Goal: Task Accomplishment & Management: Contribute content

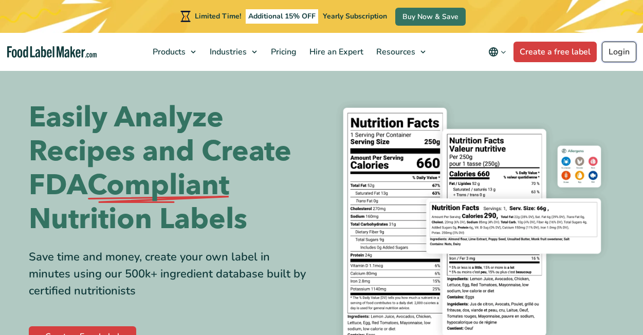
click at [614, 57] on link "Login" at bounding box center [619, 52] width 34 height 21
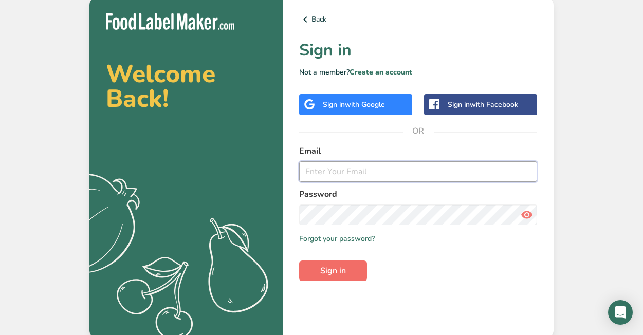
type input "[EMAIL_ADDRESS][DOMAIN_NAME]"
click at [314, 273] on button "Sign in" at bounding box center [333, 271] width 68 height 21
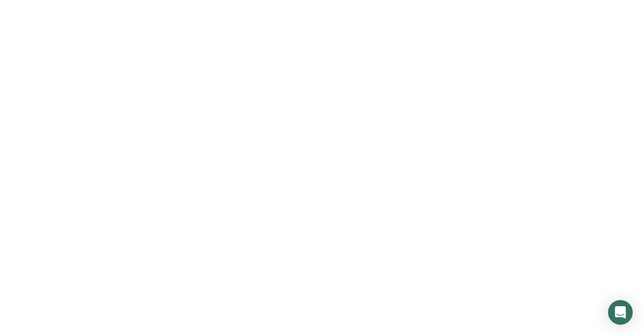
click at [314, 273] on button "Sign in" at bounding box center [333, 271] width 68 height 21
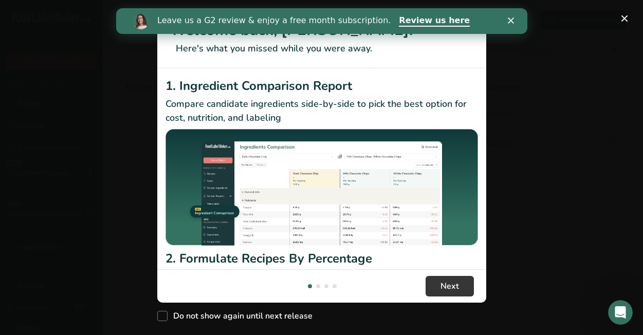
click at [515, 20] on div "Close" at bounding box center [512, 20] width 10 height 6
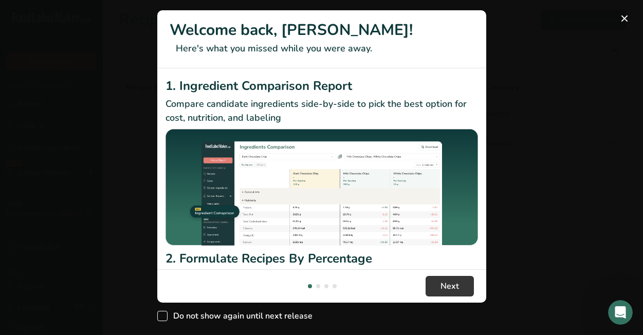
click at [253, 321] on span "Do not show again until next release" at bounding box center [240, 316] width 145 height 10
click at [164, 320] on input "Do not show again until next release" at bounding box center [160, 316] width 7 height 7
checkbox input "true"
click at [626, 20] on button "New Features" at bounding box center [624, 18] width 16 height 16
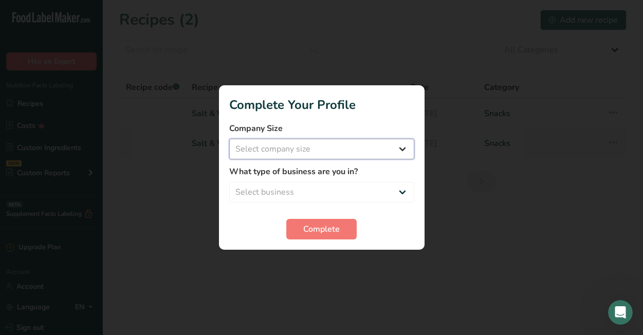
click at [401, 151] on select "Select company size Fewer than 10 Employees 10 to 50 Employees 51 to 500 Employ…" at bounding box center [321, 149] width 185 height 21
select select "1"
click at [229, 139] on select "Select company size Fewer than 10 Employees 10 to 50 Employees 51 to 500 Employ…" at bounding box center [321, 149] width 185 height 21
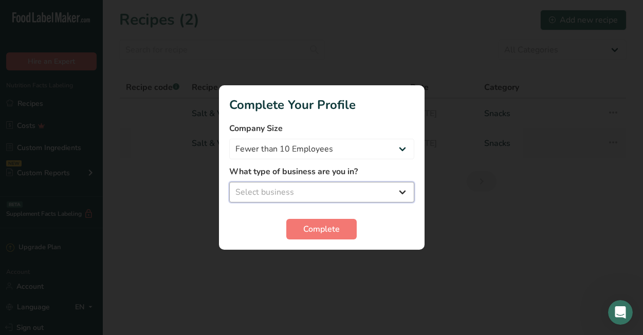
click at [371, 190] on select "Select business Packaged Food Manufacturer Restaurant & Cafe Bakery Meal Plans …" at bounding box center [321, 192] width 185 height 21
select select "8"
click at [229, 182] on select "Select business Packaged Food Manufacturer Restaurant & Cafe Bakery Meal Plans …" at bounding box center [321, 192] width 185 height 21
click at [329, 230] on span "Complete" at bounding box center [321, 229] width 37 height 12
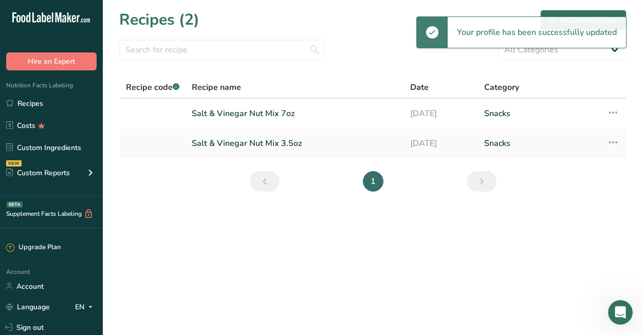
click at [329, 230] on span "Complete" at bounding box center [321, 232] width 39 height 13
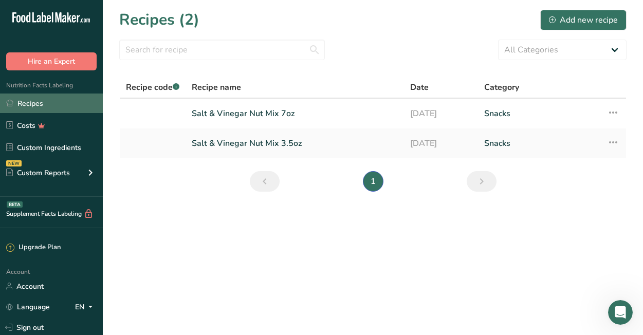
click at [40, 104] on link "Recipes" at bounding box center [51, 104] width 103 height 20
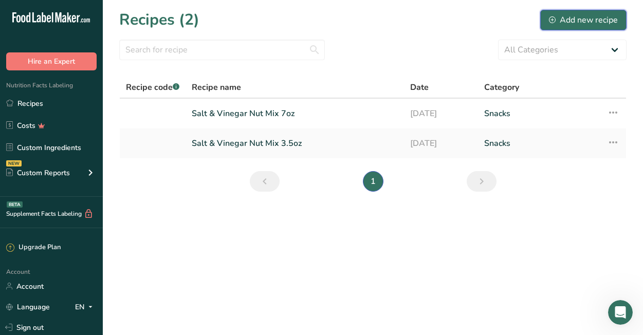
click at [575, 18] on div "Add new recipe" at bounding box center [583, 20] width 69 height 12
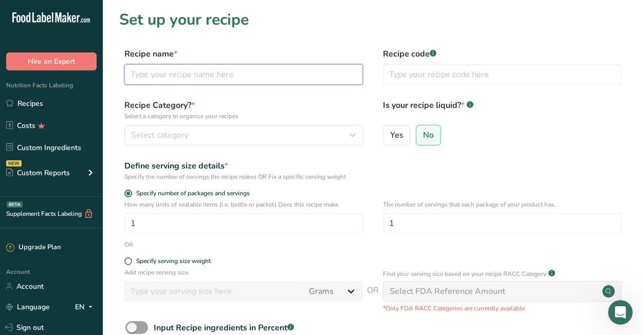
click at [199, 72] on input "text" at bounding box center [243, 74] width 239 height 21
type input "C"
type input "Toffee Coffee"
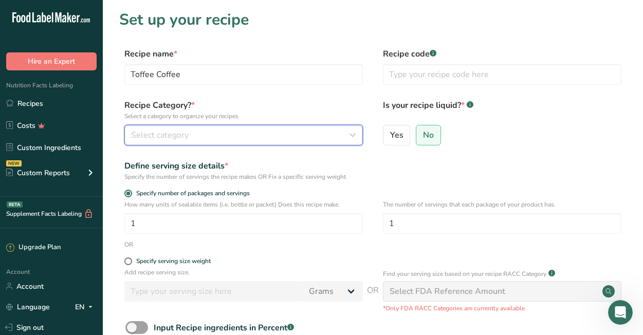
click at [237, 132] on div "Select category" at bounding box center [240, 135] width 219 height 12
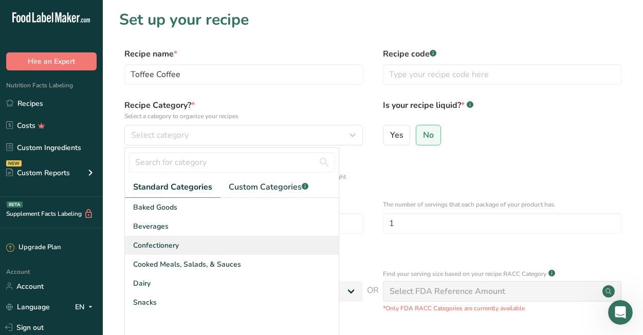
click at [174, 247] on span "Confectionery" at bounding box center [156, 245] width 46 height 11
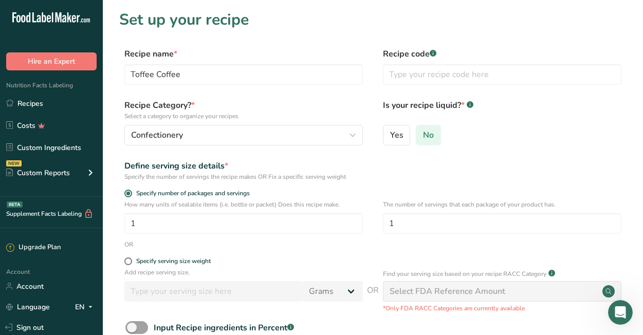
click at [426, 136] on span "No" at bounding box center [428, 135] width 11 height 10
click at [423, 136] on input "No" at bounding box center [419, 135] width 7 height 7
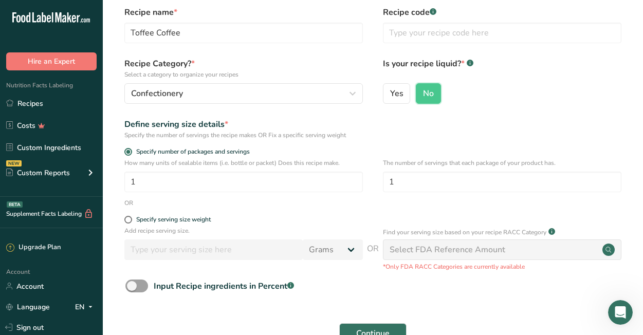
scroll to position [41, 0]
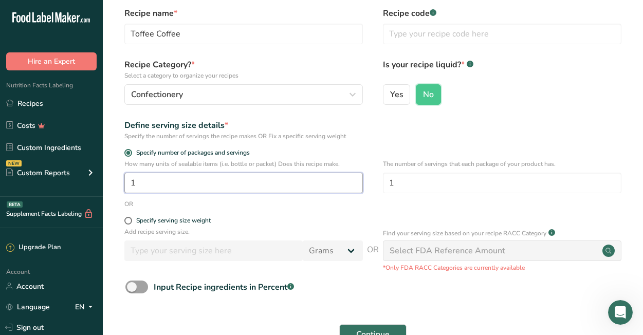
click at [224, 186] on input "1" at bounding box center [243, 183] width 239 height 21
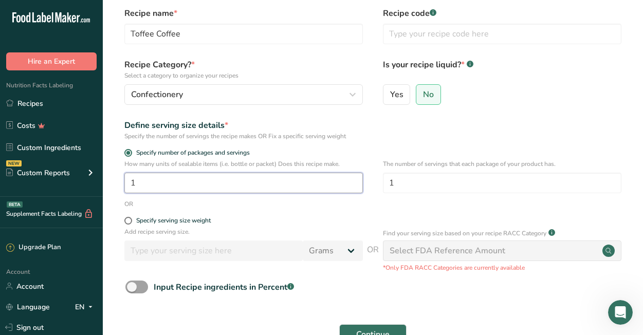
click at [224, 186] on input "1" at bounding box center [243, 183] width 239 height 21
drag, startPoint x: 149, startPoint y: 186, endPoint x: 120, endPoint y: 178, distance: 29.7
click at [120, 178] on div "How many units of sealable items (i.e. bottle or packet) Does this recipe make.…" at bounding box center [372, 179] width 507 height 40
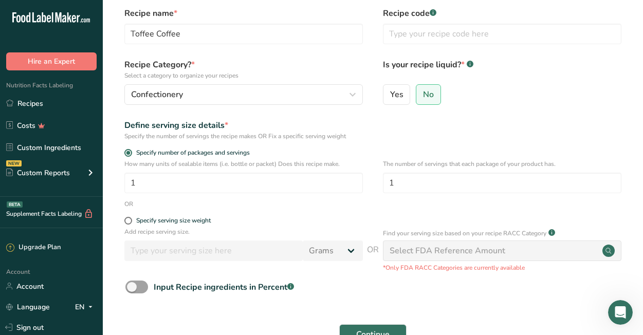
click at [127, 216] on form "Recipe name * Toffee Coffee Recipe code .a-a{fill:#347362;}.b-a{fill:#fff;} Rec…" at bounding box center [372, 189] width 507 height 365
click at [130, 221] on span at bounding box center [128, 221] width 8 height 8
click at [130, 221] on input "Specify serving size weight" at bounding box center [127, 220] width 7 height 7
radio input "true"
radio input "false"
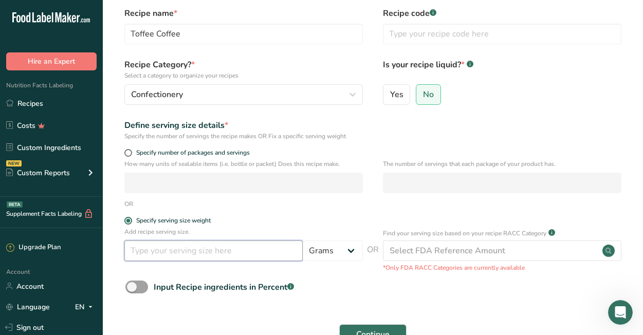
click at [221, 252] on input "number" at bounding box center [213, 251] width 178 height 21
click at [162, 249] on input "3.5" at bounding box center [213, 251] width 178 height 21
type input "1"
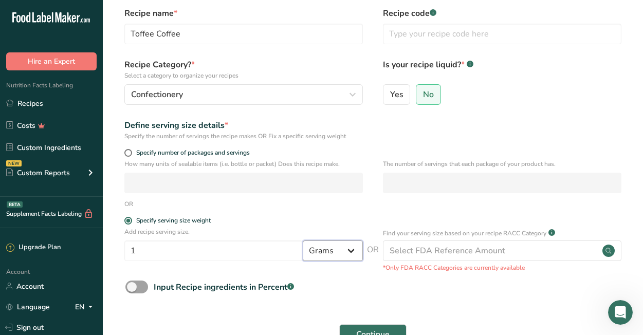
click at [322, 250] on select "Grams kg mg mcg lb oz l mL fl oz tbsp tsp cup qt gallon" at bounding box center [333, 251] width 60 height 21
select select "5"
click at [303, 241] on select "Grams kg mg mcg lb oz l mL fl oz tbsp tsp cup qt gallon" at bounding box center [333, 251] width 60 height 21
click at [340, 284] on div "Input Recipe ingredients in Percent .a-a{fill:#347362;}.b-a{fill:#fff;}" at bounding box center [372, 291] width 507 height 21
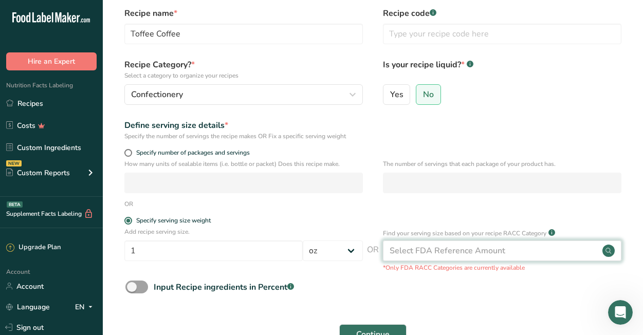
click at [437, 251] on div "Select FDA Reference Amount" at bounding box center [448, 251] width 116 height 12
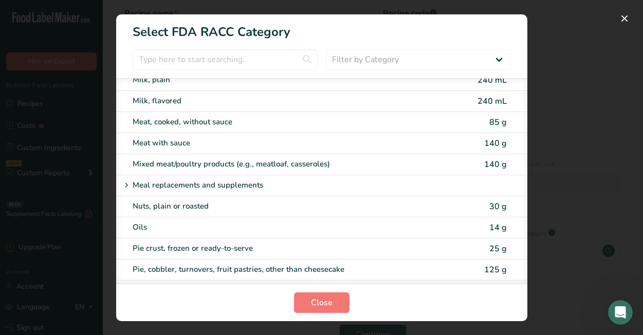
scroll to position [1330, 0]
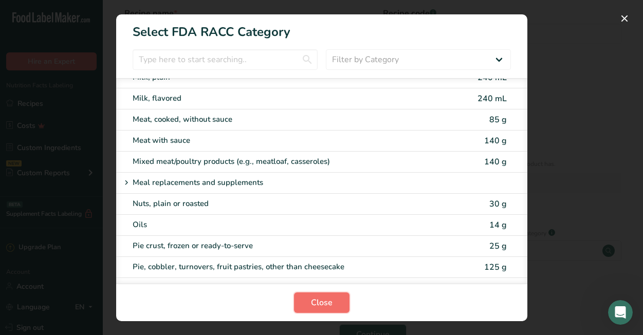
click at [323, 310] on button "Close" at bounding box center [322, 303] width 56 height 21
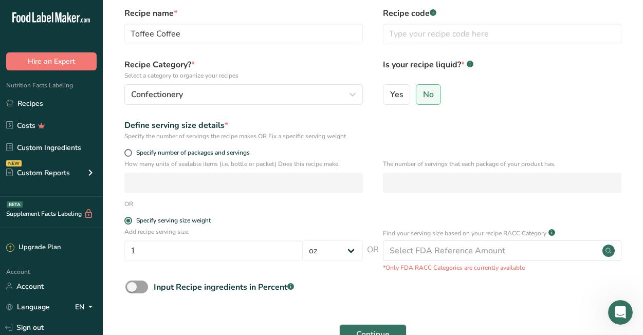
click at [339, 272] on form "Recipe name * Toffee Coffee Recipe code .a-a{fill:#347362;}.b-a{fill:#fff;} Rec…" at bounding box center [372, 189] width 507 height 365
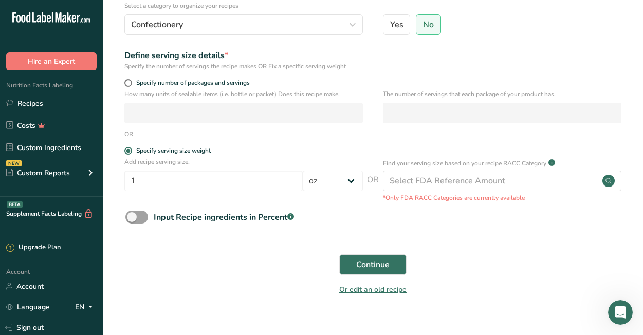
scroll to position [112, 0]
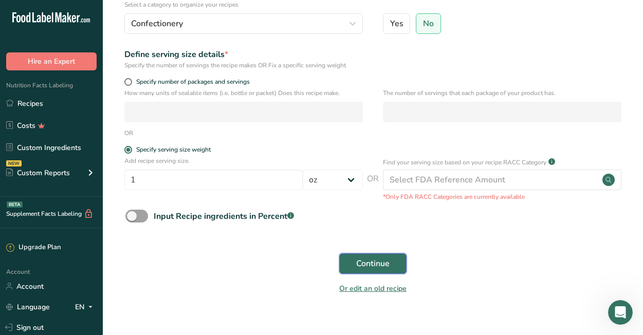
click at [355, 264] on button "Continue" at bounding box center [372, 263] width 67 height 21
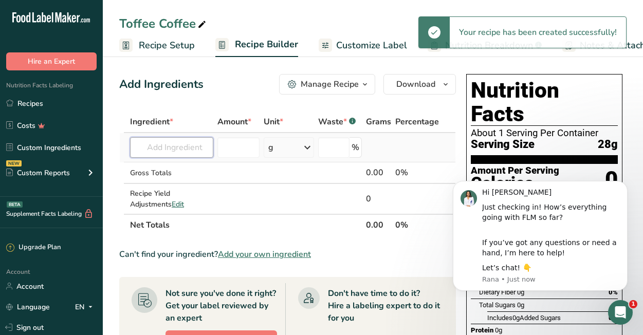
click at [189, 149] on input "text" at bounding box center [171, 147] width 83 height 21
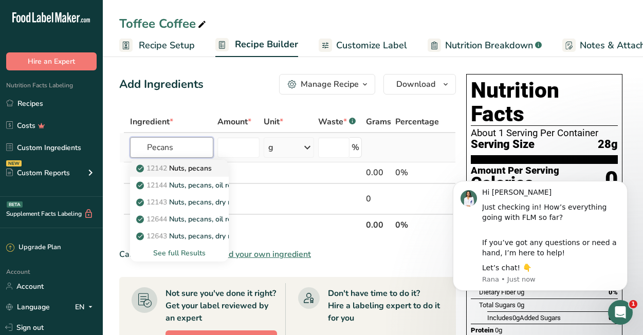
type input "Pecans"
click at [198, 170] on p "12142 Nuts, pecans" at bounding box center [175, 168] width 74 height 11
type input "Nuts, pecans"
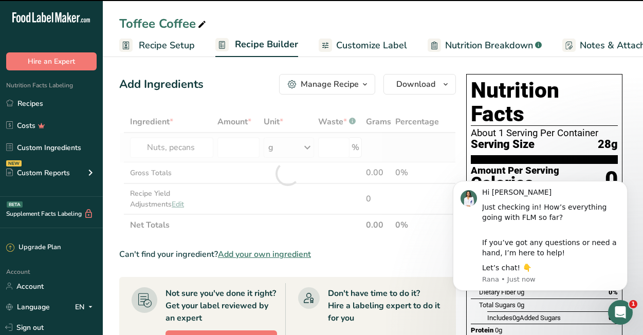
type input "0"
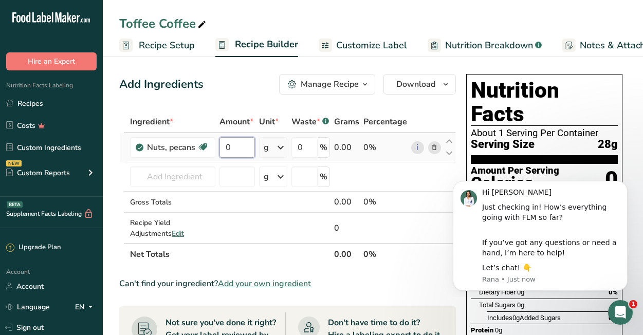
click at [243, 148] on input "0" at bounding box center [237, 147] width 35 height 21
click at [357, 83] on div "Manage Recipe" at bounding box center [330, 84] width 58 height 12
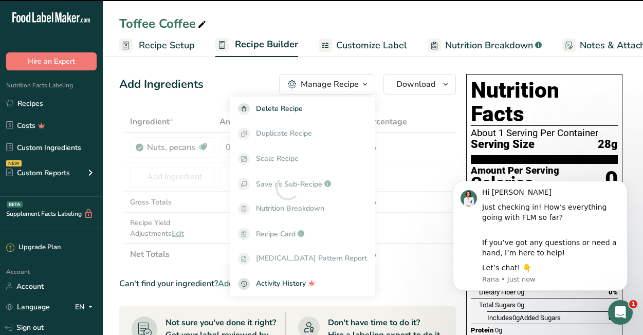
click at [357, 83] on div "Manage Recipe" at bounding box center [330, 84] width 58 height 12
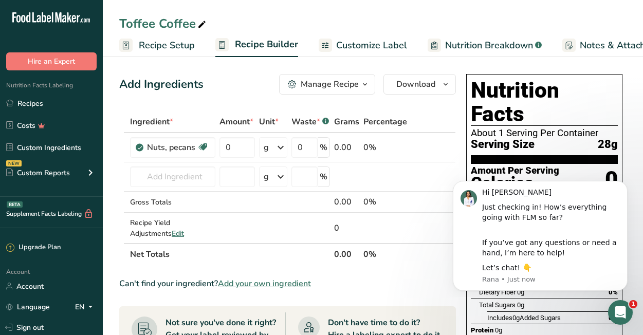
click at [180, 47] on span "Recipe Setup" at bounding box center [167, 46] width 56 height 14
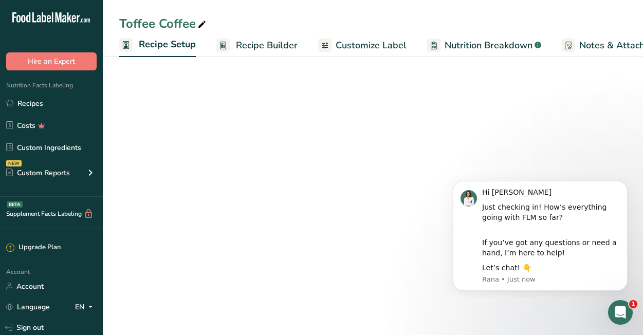
scroll to position [0, 4]
select select "5"
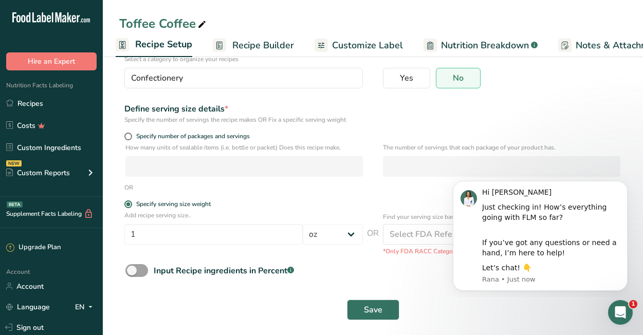
scroll to position [84, 0]
click at [229, 133] on span "Specify number of packages and servings" at bounding box center [191, 136] width 118 height 8
click at [131, 133] on input "Specify number of packages and servings" at bounding box center [127, 135] width 7 height 7
radio input "true"
radio input "false"
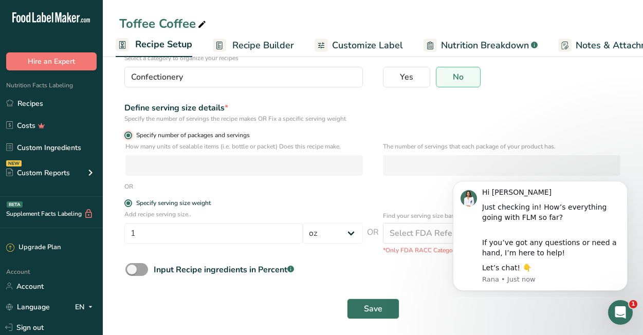
select select "0"
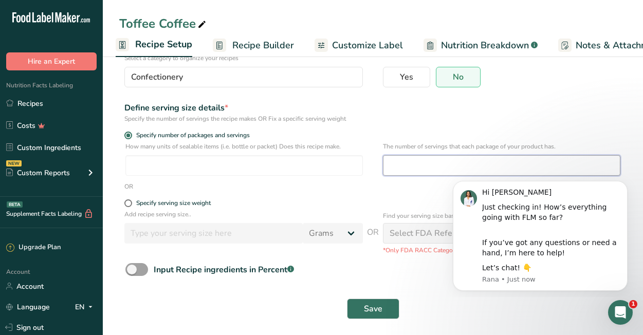
click at [418, 159] on input "number" at bounding box center [502, 165] width 238 height 21
type input "3.5"
click at [345, 184] on div "OR" at bounding box center [372, 186] width 507 height 9
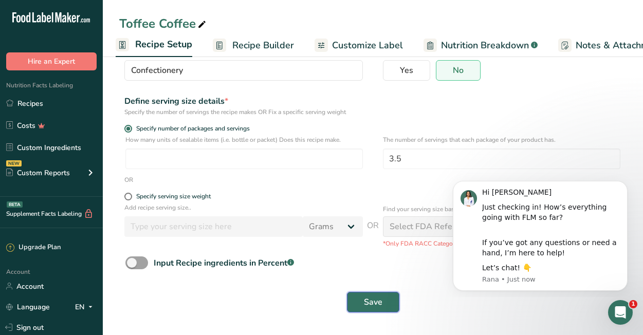
click at [376, 304] on span "Save" at bounding box center [373, 302] width 19 height 12
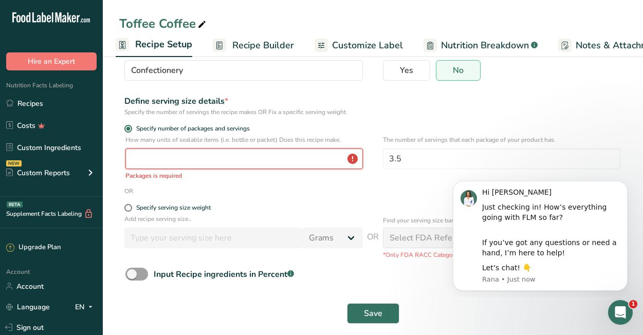
click at [239, 156] on input "number" at bounding box center [244, 159] width 238 height 21
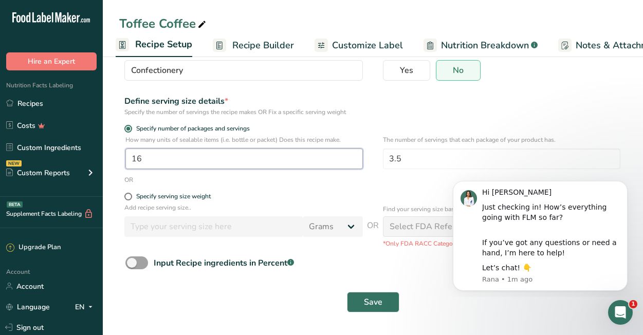
type input "16"
click at [360, 299] on button "Save" at bounding box center [373, 302] width 52 height 21
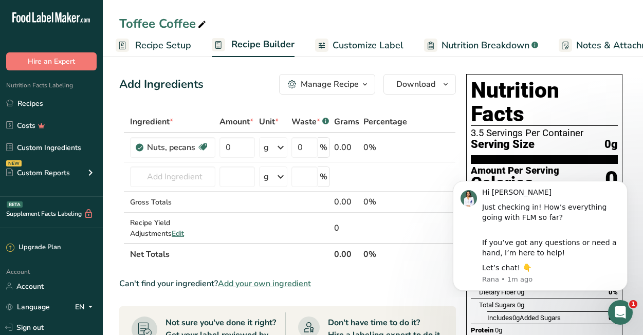
click at [170, 48] on span "Recipe Setup" at bounding box center [163, 46] width 56 height 14
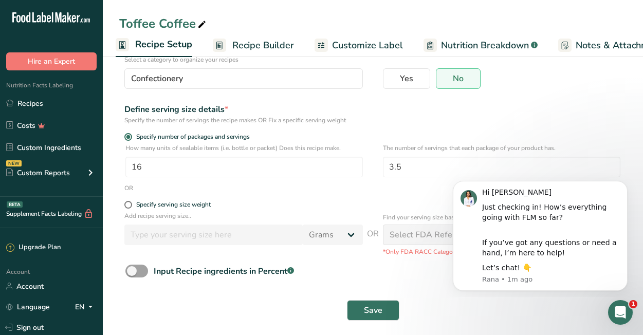
scroll to position [91, 0]
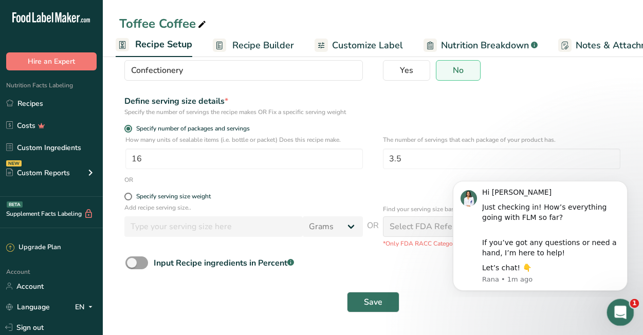
click at [616, 307] on icon "Open Intercom Messenger" at bounding box center [619, 311] width 17 height 17
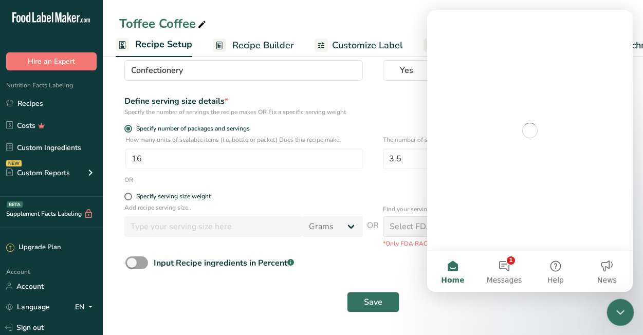
scroll to position [0, 0]
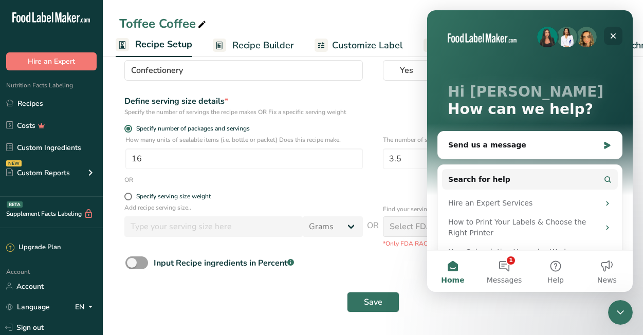
click at [613, 32] on icon "Close" at bounding box center [613, 36] width 8 height 8
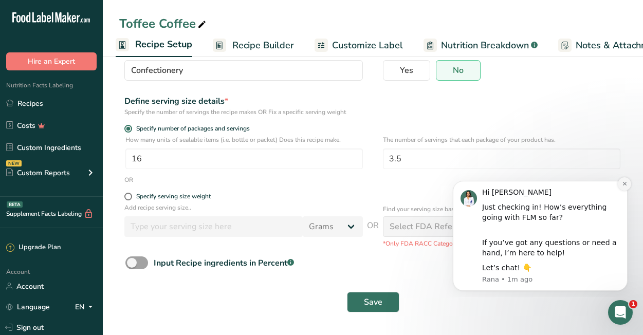
click at [626, 183] on icon "Dismiss notification" at bounding box center [625, 184] width 6 height 6
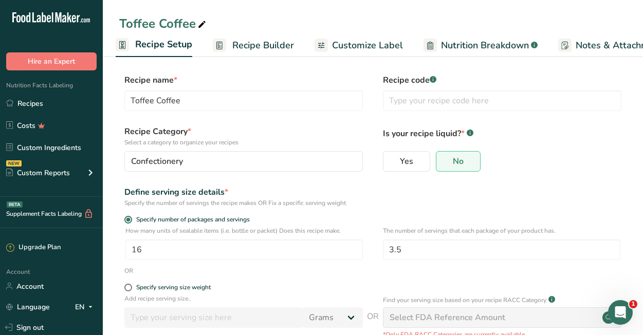
click at [357, 43] on span "Customize Label" at bounding box center [367, 46] width 71 height 14
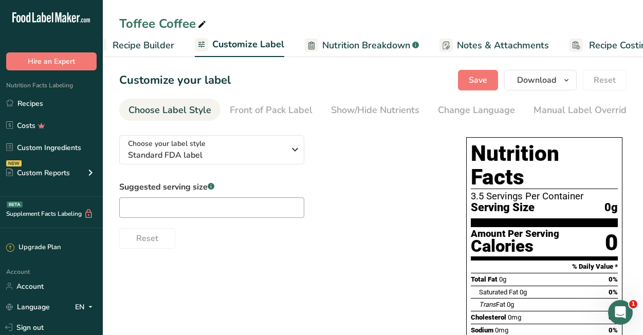
scroll to position [0, 157]
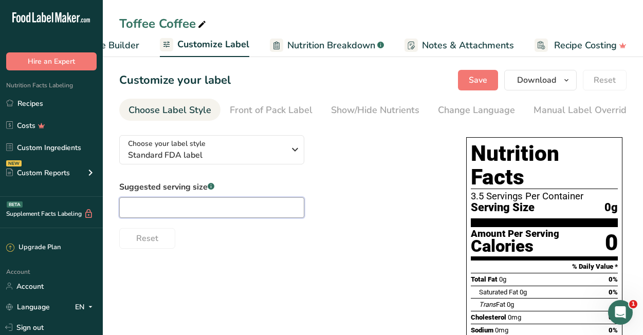
click at [225, 217] on input "text" at bounding box center [211, 207] width 185 height 21
type input "1oz"
click at [260, 155] on span "Standard FDA label" at bounding box center [206, 155] width 157 height 12
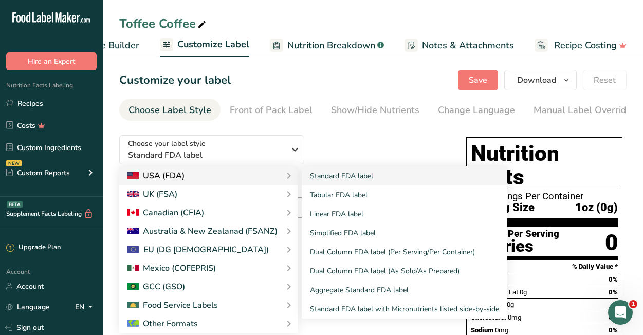
click at [241, 179] on div "USA (FDA)" at bounding box center [209, 176] width 162 height 12
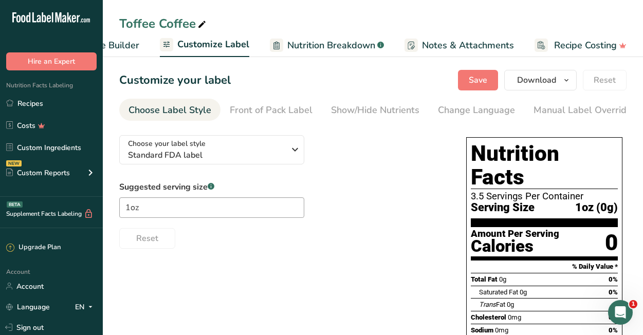
click at [347, 165] on div "Choose your label style Standard FDA label USA (FDA) Standard FDA label Tabular…" at bounding box center [282, 188] width 326 height 122
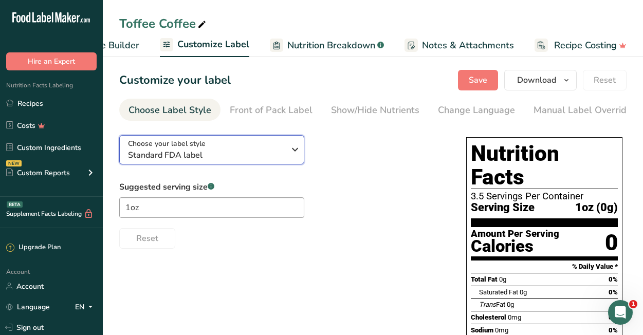
click at [279, 148] on div "Choose your label style Standard FDA label" at bounding box center [206, 149] width 157 height 23
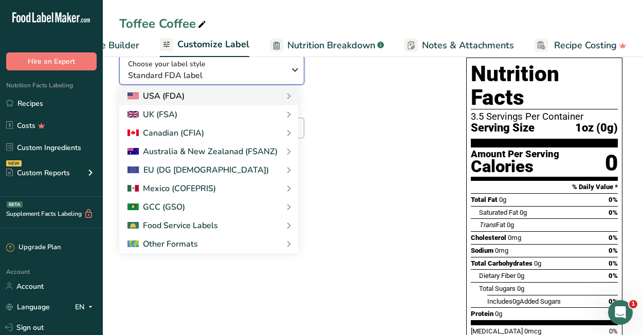
scroll to position [71, 0]
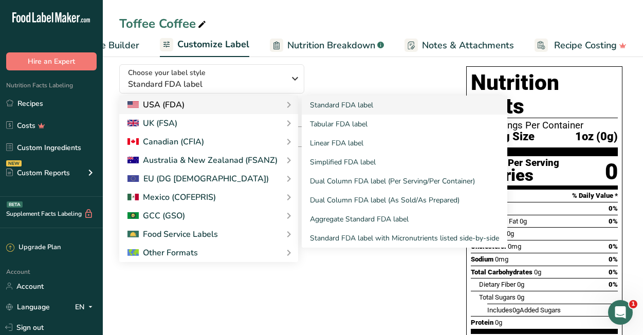
click at [229, 111] on div "USA (FDA)" at bounding box center [209, 105] width 162 height 12
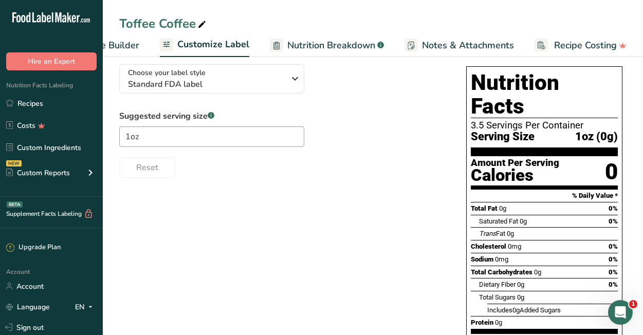
click at [335, 37] on link "Nutrition Breakdown .a-a{fill:#347362;}.b-a{fill:#fff;}" at bounding box center [327, 45] width 114 height 23
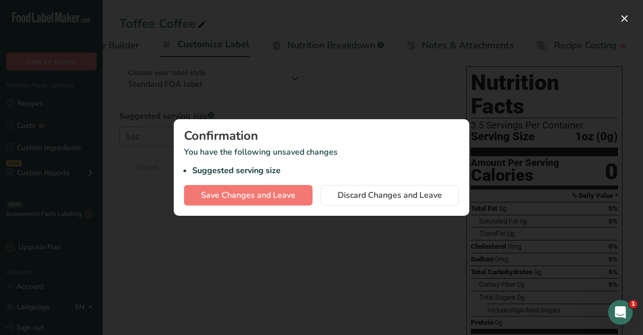
click at [306, 306] on div at bounding box center [321, 167] width 643 height 335
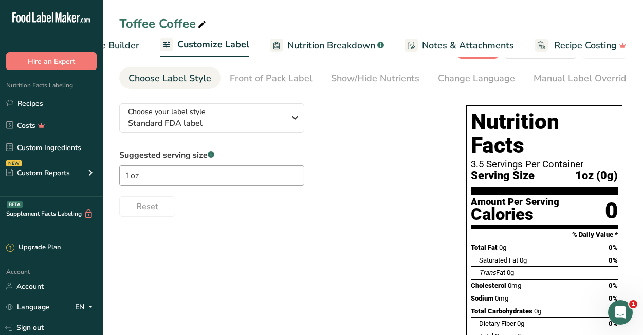
scroll to position [0, 0]
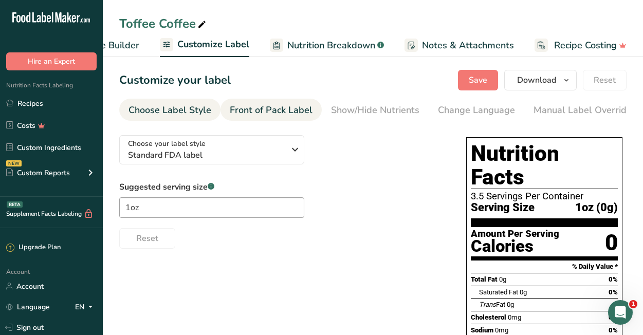
click at [282, 116] on div "Front of Pack Label" at bounding box center [271, 110] width 83 height 14
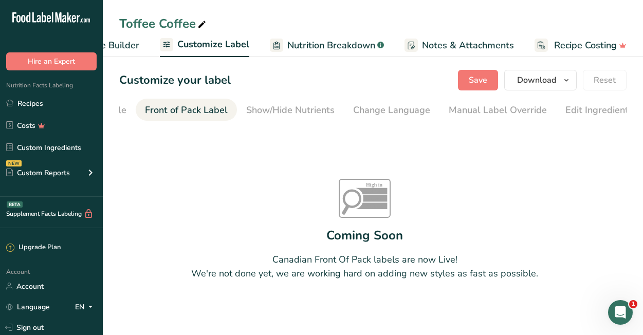
scroll to position [0, 100]
click at [158, 110] on div "Front of Pack Label" at bounding box center [171, 110] width 83 height 14
click at [184, 47] on span "Customize Label" at bounding box center [213, 45] width 72 height 14
click at [130, 46] on span "Recipe Builder" at bounding box center [109, 46] width 62 height 14
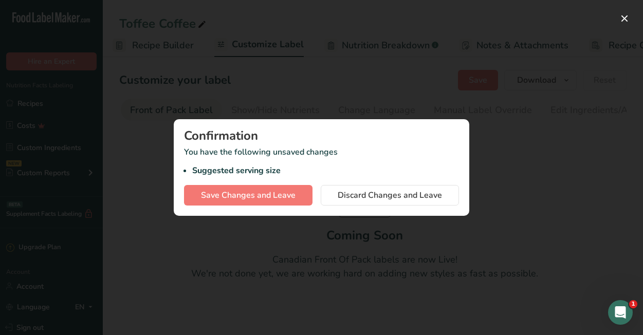
scroll to position [0, 99]
click at [436, 195] on span "Discard Changes and Leave" at bounding box center [390, 195] width 104 height 12
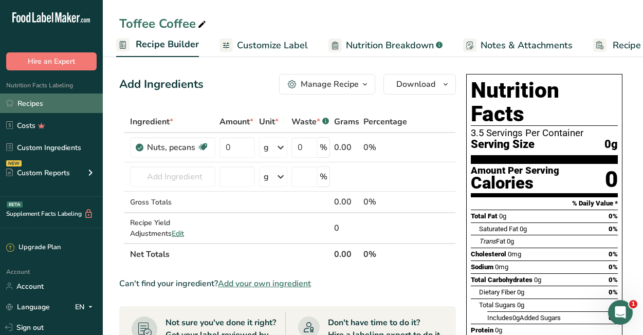
click at [38, 102] on link "Recipes" at bounding box center [51, 104] width 103 height 20
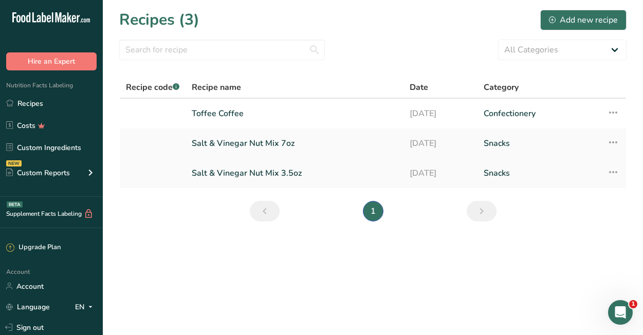
click at [251, 174] on link "Salt & Vinegar Nut Mix 3.5oz" at bounding box center [295, 173] width 206 height 22
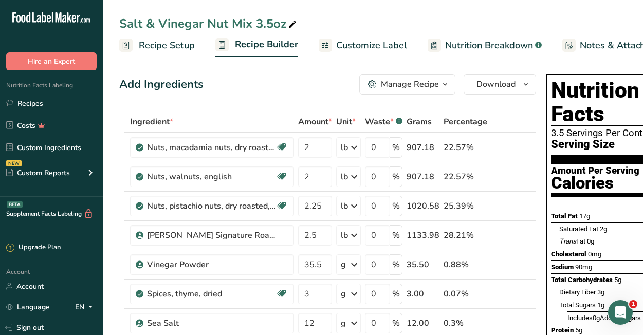
click at [302, 79] on div "Add Ingredients Manage Recipe Delete Recipe Duplicate Recipe Scale Recipe Save …" at bounding box center [327, 84] width 417 height 21
click at [42, 109] on link "Recipes" at bounding box center [51, 104] width 103 height 20
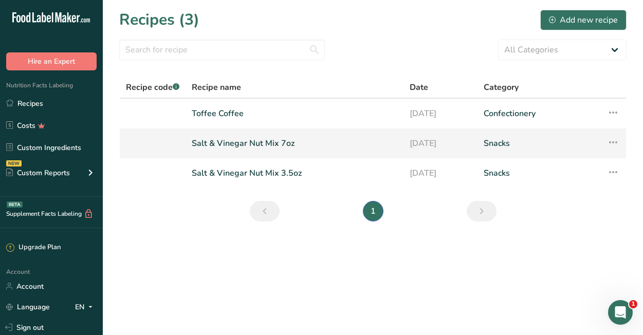
click at [610, 144] on icon at bounding box center [613, 142] width 12 height 19
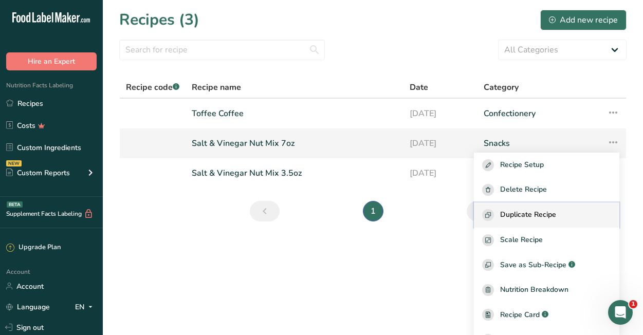
click at [595, 208] on button "Duplicate Recipe" at bounding box center [546, 215] width 145 height 25
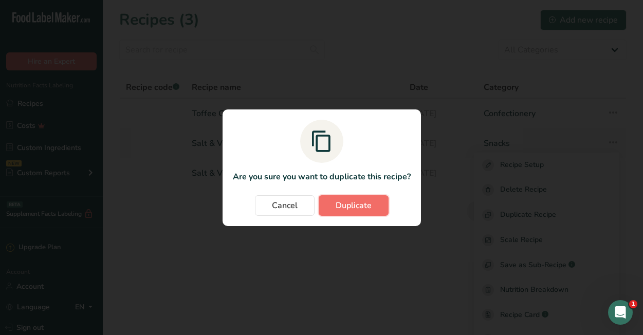
click at [368, 201] on span "Duplicate" at bounding box center [354, 205] width 36 height 12
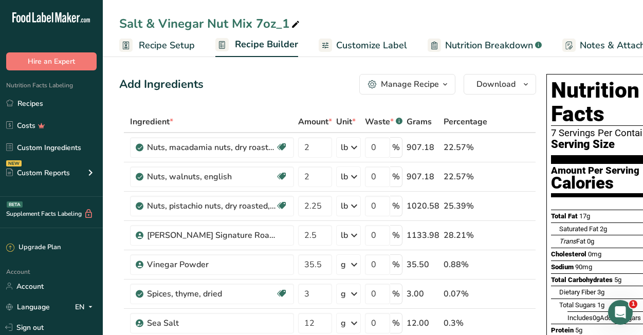
click at [179, 45] on span "Recipe Setup" at bounding box center [167, 46] width 56 height 14
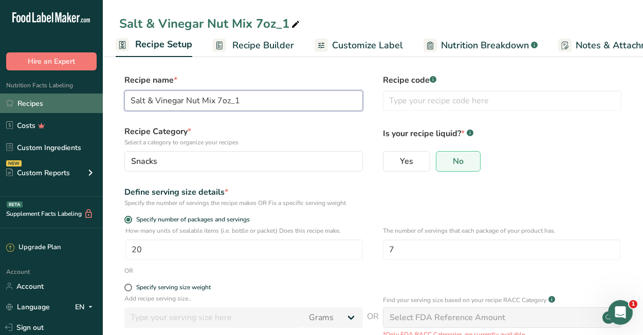
drag, startPoint x: 269, startPoint y: 102, endPoint x: 84, endPoint y: 97, distance: 185.2
click at [84, 97] on div ".a-20{fill:#fff;} Hire an Expert Nutrition Facts Labeling Recipes Costs Custom …" at bounding box center [321, 213] width 643 height 426
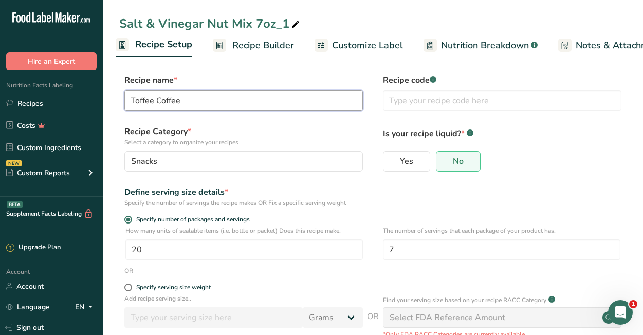
type input "Toffee Coffee"
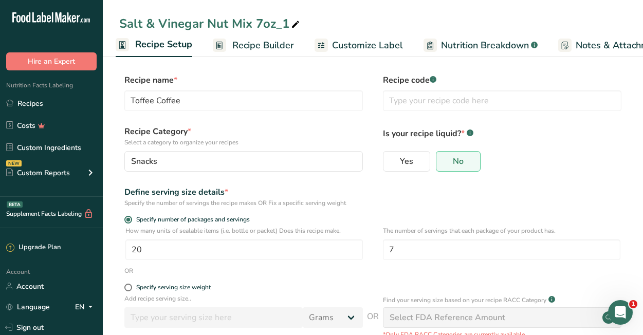
click at [568, 133] on p "Is your recipe liquid? * .a-a{fill:#347362;}.b-a{fill:#fff;}" at bounding box center [502, 132] width 239 height 14
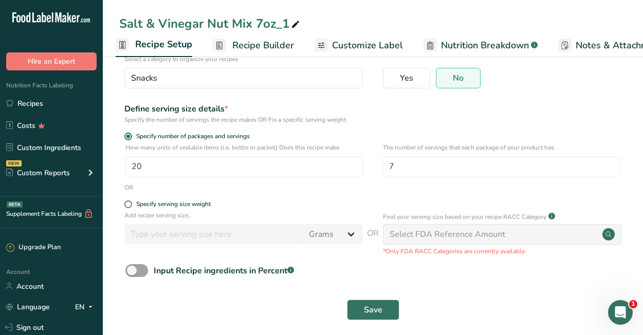
scroll to position [91, 0]
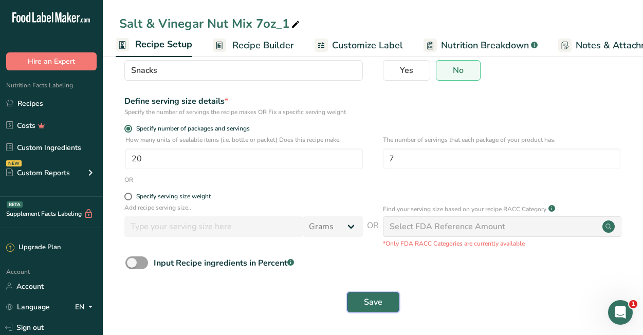
click at [386, 299] on button "Save" at bounding box center [373, 302] width 52 height 21
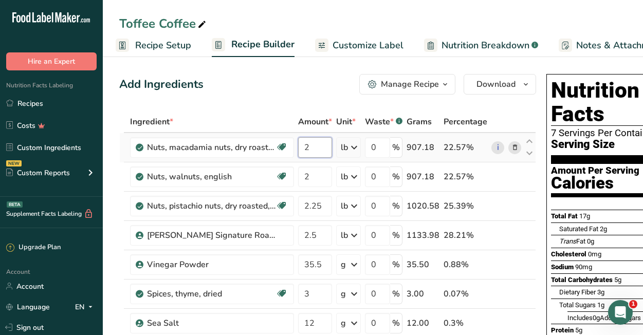
click at [321, 149] on input "2" at bounding box center [315, 147] width 34 height 21
type input "10"
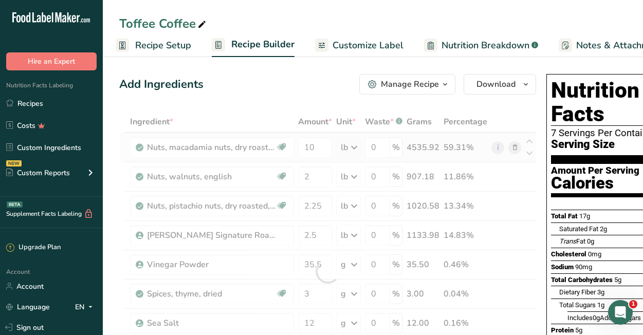
click at [358, 148] on div "Ingredient * Amount * Unit * Waste * .a-a{fill:#347362;}.b-a{fill:#fff;} Grams …" at bounding box center [327, 271] width 417 height 321
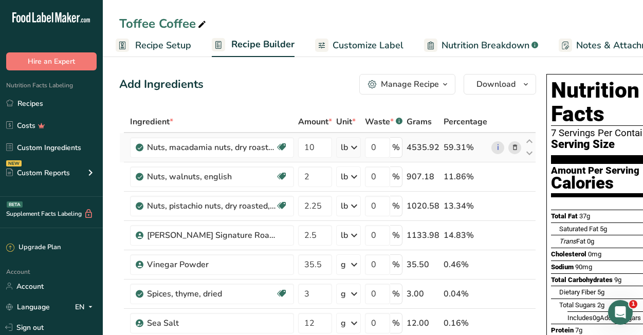
click at [358, 147] on icon at bounding box center [354, 147] width 12 height 19
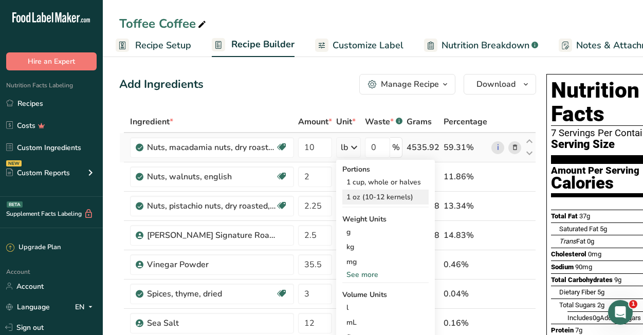
click at [369, 200] on div "1 oz (10-12 kernels)" at bounding box center [385, 197] width 86 height 15
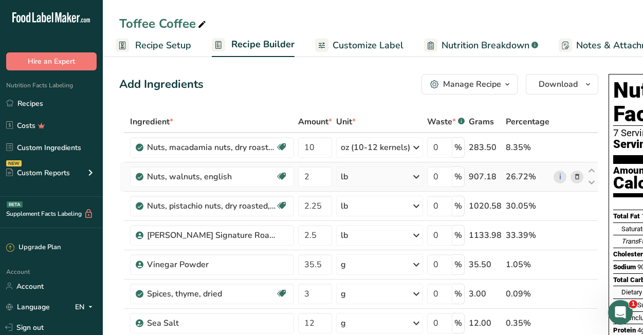
click at [576, 174] on icon at bounding box center [577, 177] width 7 height 11
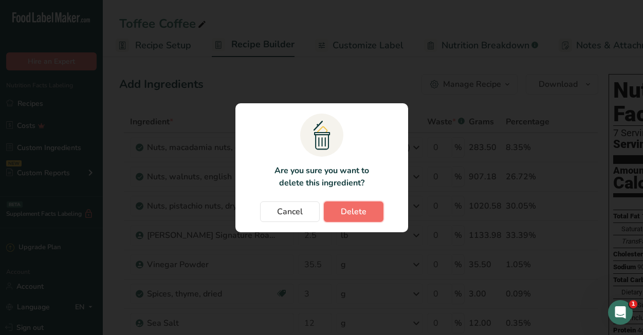
click at [357, 212] on span "Delete" at bounding box center [354, 212] width 26 height 12
type input "2.25"
type input "2.5"
type input "35.5"
type input "3"
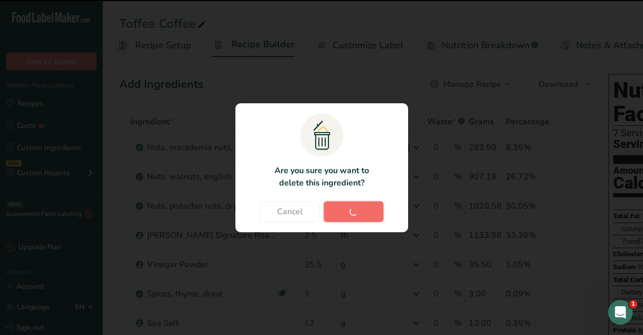
type input "12"
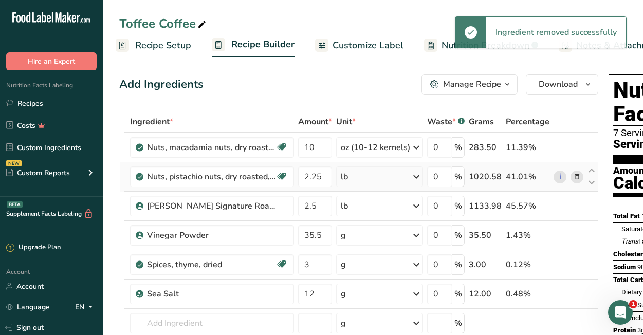
click at [575, 175] on icon at bounding box center [577, 177] width 7 height 11
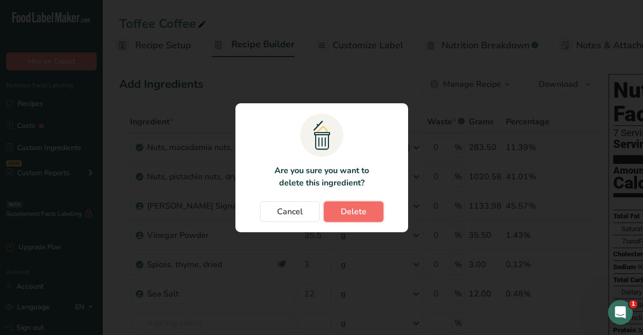
click at [363, 209] on span "Delete" at bounding box center [354, 212] width 26 height 12
type input "2.5"
type input "35.5"
type input "3"
type input "12"
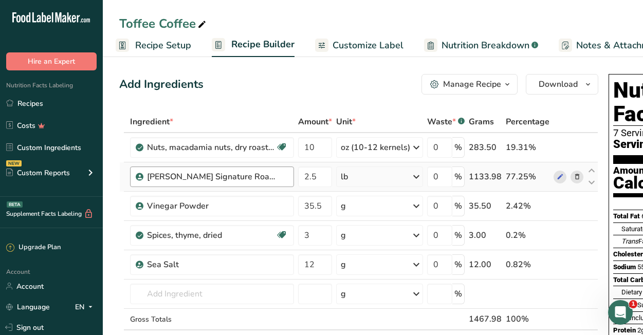
click at [277, 176] on div "[PERSON_NAME] Signature Roasted Almonds with Sea Salt" at bounding box center [217, 177] width 141 height 12
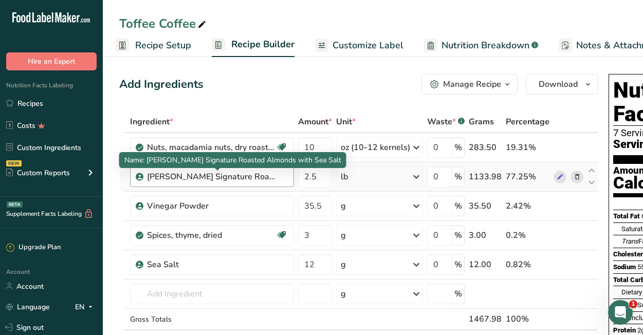
click at [256, 180] on div "[PERSON_NAME] Signature Roasted Almonds with Sea Salt" at bounding box center [211, 177] width 129 height 12
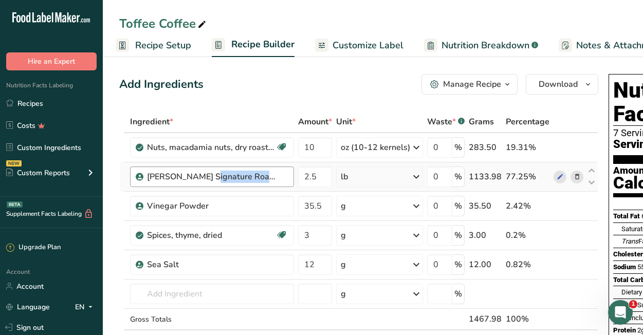
click at [256, 180] on div "[PERSON_NAME] Signature Roasted Almonds with Sea Salt" at bounding box center [211, 177] width 129 height 12
click at [277, 177] on div "[PERSON_NAME] Signature Roasted Almonds with Sea Salt" at bounding box center [217, 177] width 141 height 12
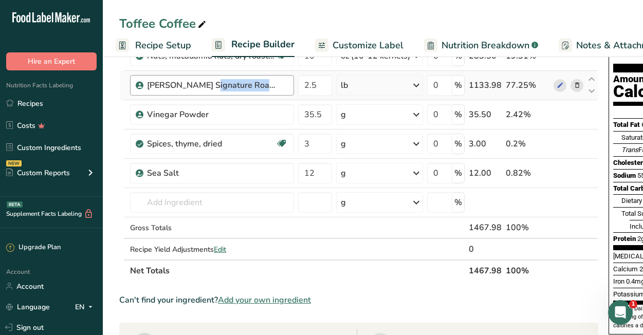
scroll to position [61, 0]
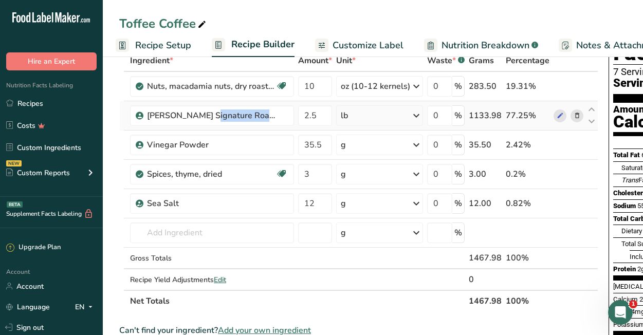
click at [575, 114] on icon at bounding box center [577, 116] width 7 height 11
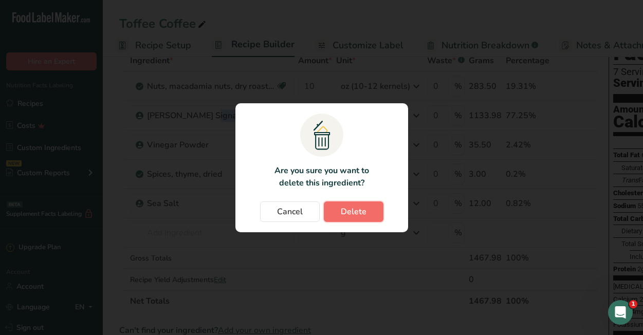
click at [350, 211] on span "Delete" at bounding box center [354, 212] width 26 height 12
type input "35.5"
type input "3"
type input "12"
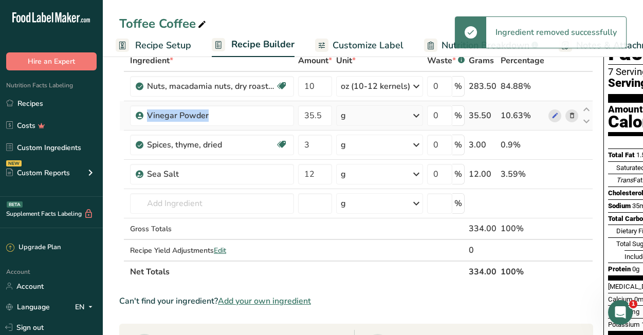
click at [569, 117] on icon at bounding box center [572, 116] width 7 height 11
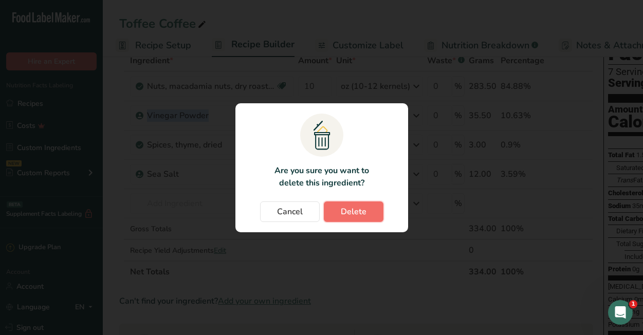
click at [357, 208] on span "Delete" at bounding box center [354, 212] width 26 height 12
type input "3"
type input "12"
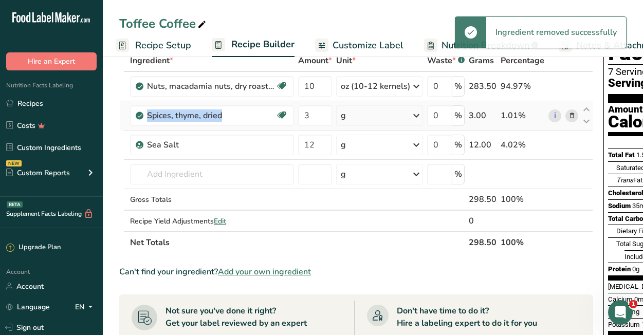
click at [570, 115] on icon at bounding box center [572, 116] width 7 height 11
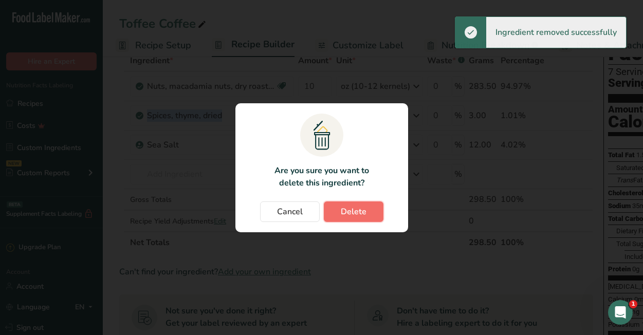
click at [345, 219] on button "Delete" at bounding box center [354, 212] width 60 height 21
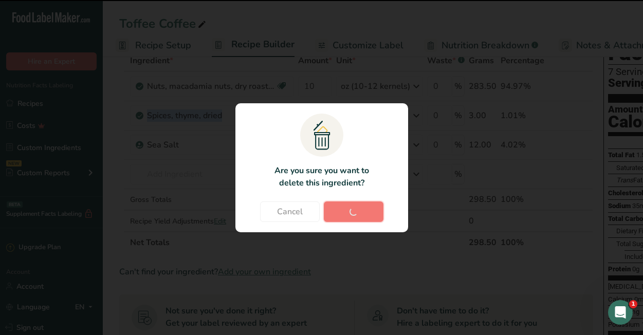
type input "12"
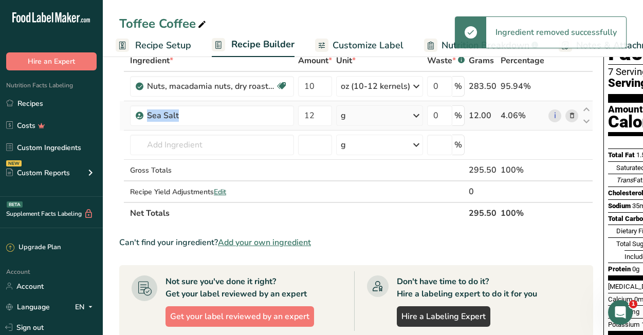
click at [569, 117] on icon at bounding box center [572, 116] width 7 height 11
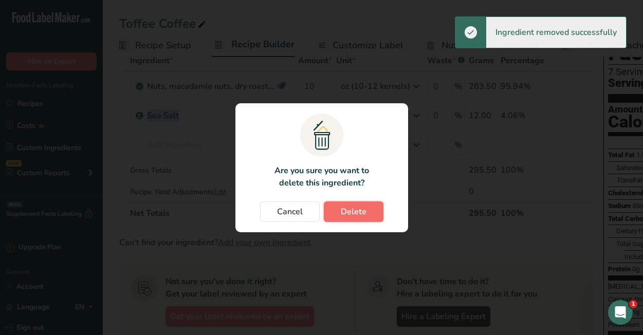
click at [360, 208] on span "Delete" at bounding box center [354, 212] width 26 height 12
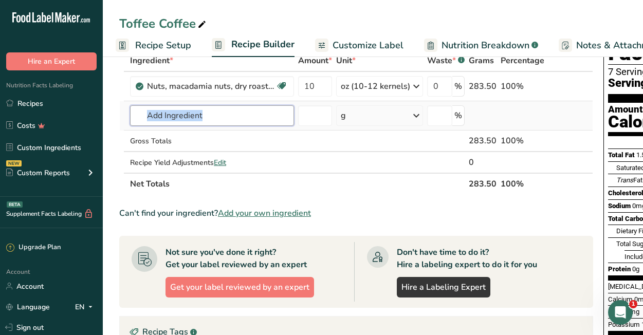
click at [239, 120] on input "text" at bounding box center [212, 115] width 164 height 21
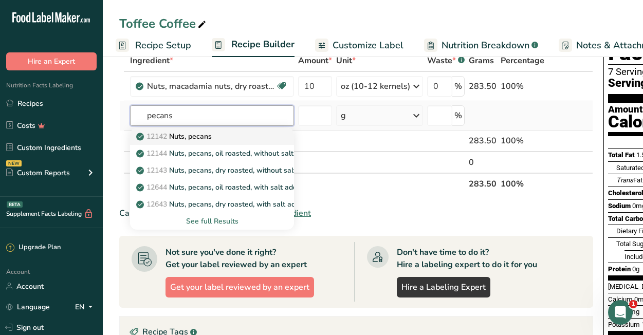
type input "pecans"
click at [215, 137] on div "12142 Nuts, pecans" at bounding box center [203, 136] width 131 height 11
type input "Nuts, pecans"
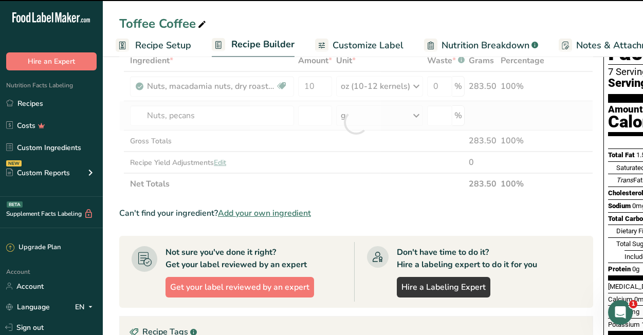
type input "0"
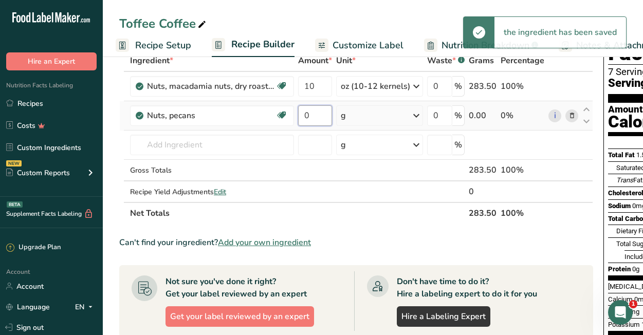
click at [311, 117] on input "0" at bounding box center [315, 115] width 34 height 21
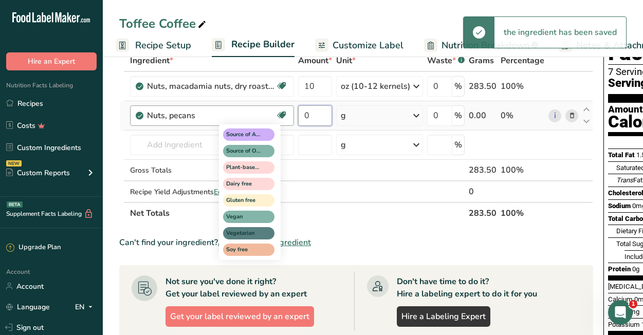
drag, startPoint x: 311, startPoint y: 117, endPoint x: 287, endPoint y: 115, distance: 23.7
click at [287, 115] on tr "Nuts, pecans Source of Antioxidants Source of Omega 3 Plant-based Protein Dairy…" at bounding box center [356, 115] width 473 height 29
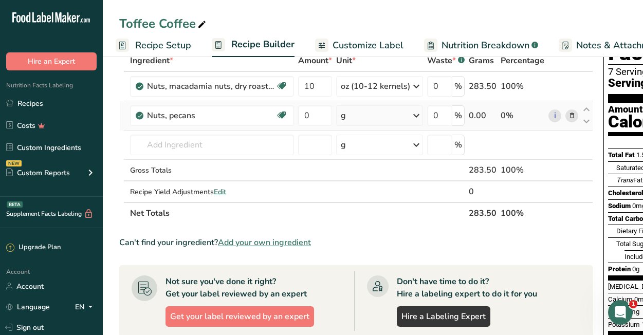
click at [387, 119] on div "Ingredient * Amount * Unit * Waste * .a-a{fill:#347362;}.b-a{fill:#fff;} Grams …" at bounding box center [356, 137] width 474 height 174
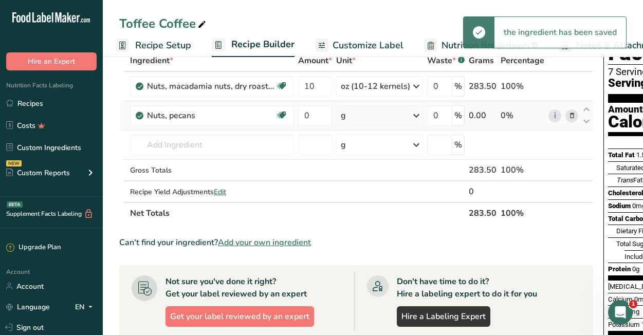
click at [416, 112] on icon at bounding box center [416, 115] width 12 height 19
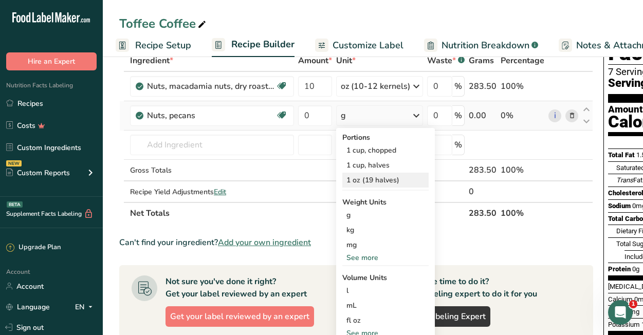
click at [395, 180] on div "1 oz (19 halves)" at bounding box center [385, 180] width 86 height 15
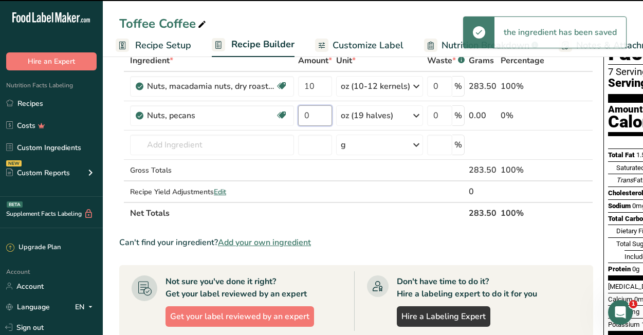
click at [315, 115] on input "0" at bounding box center [315, 115] width 34 height 21
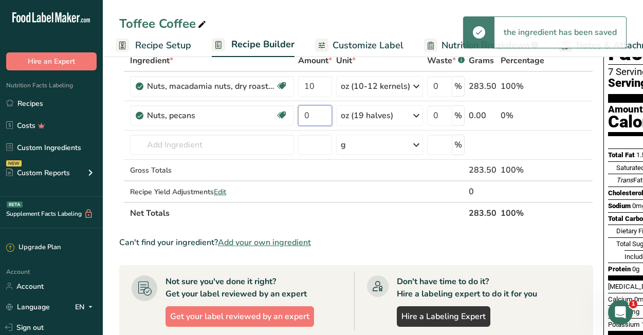
click at [315, 115] on input "0" at bounding box center [315, 115] width 34 height 21
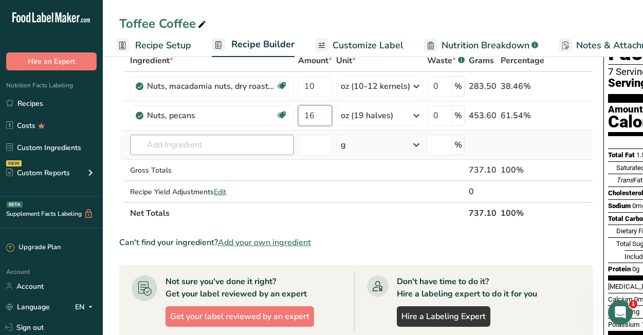
type input "16"
click at [207, 147] on div "Ingredient * Amount * Unit * Waste * .a-a{fill:#347362;}.b-a{fill:#fff;} Grams …" at bounding box center [356, 137] width 474 height 174
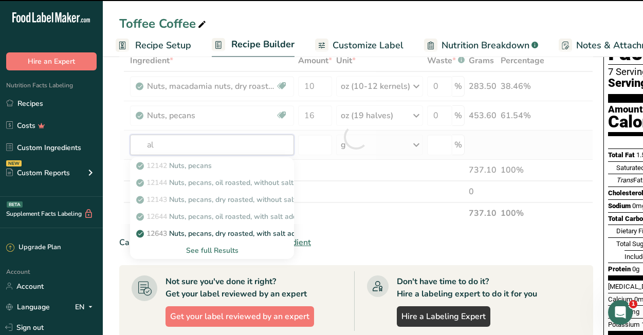
type input "alm"
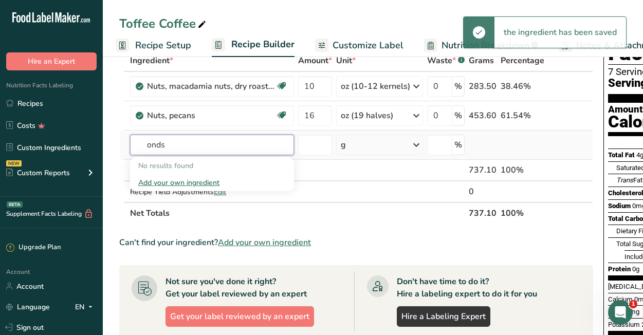
click at [219, 138] on input "onds" at bounding box center [212, 145] width 164 height 21
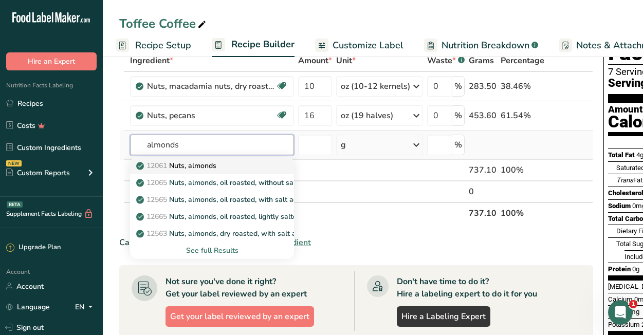
type input "almonds"
click at [216, 164] on p "12061 Nuts, almonds" at bounding box center [177, 165] width 78 height 11
type input "Nuts, almonds"
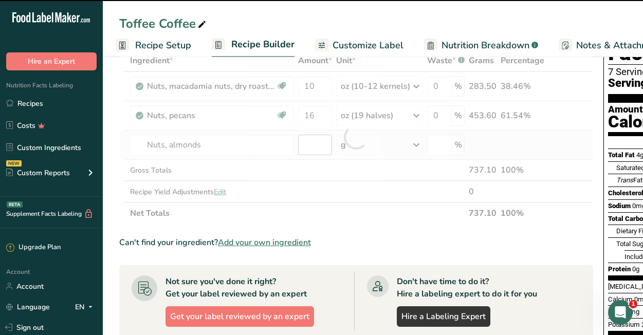
type input "0"
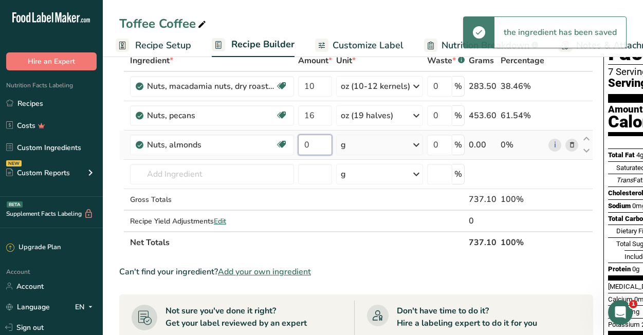
click at [321, 148] on input "0" at bounding box center [315, 145] width 34 height 21
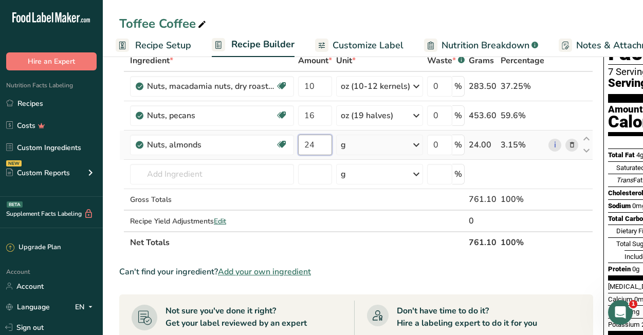
type input "24"
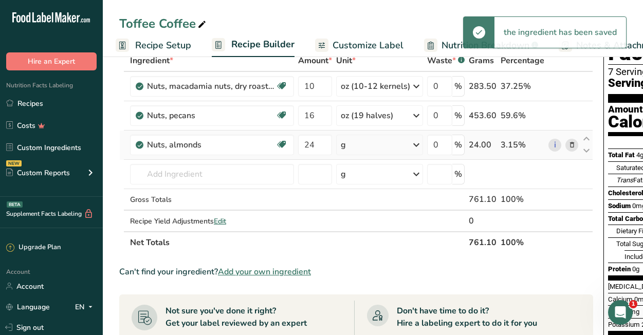
click at [394, 144] on div "g" at bounding box center [379, 145] width 87 height 21
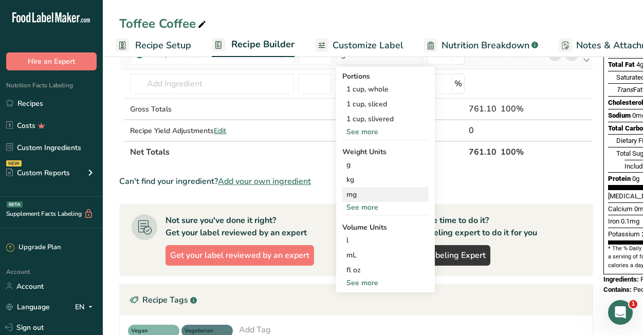
scroll to position [147, 0]
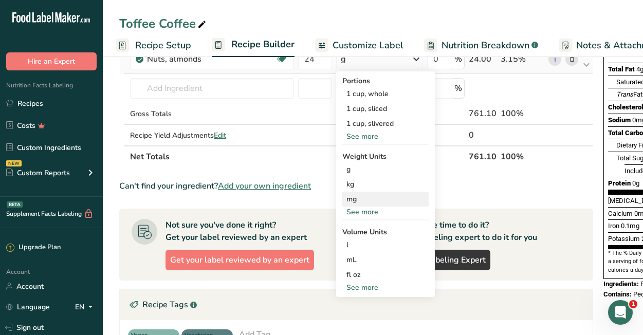
click at [376, 205] on div "mg" at bounding box center [385, 199] width 86 height 15
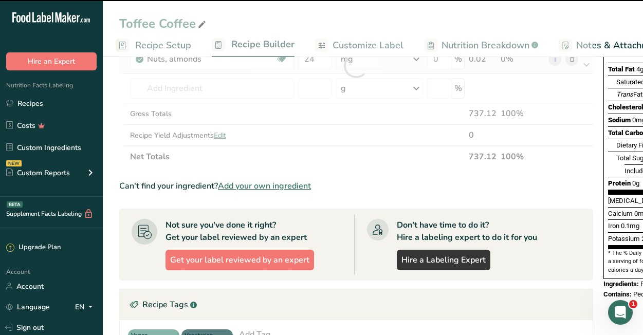
click at [403, 65] on div "mg" at bounding box center [379, 59] width 87 height 21
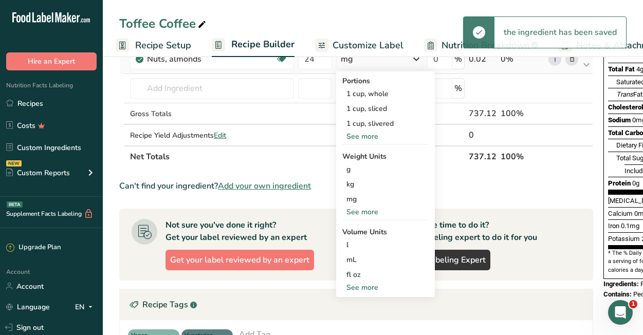
click at [369, 214] on div "See more" at bounding box center [385, 212] width 86 height 11
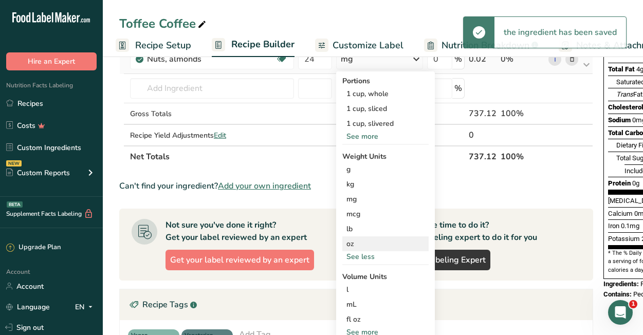
click at [366, 248] on div "oz" at bounding box center [385, 244] width 86 height 15
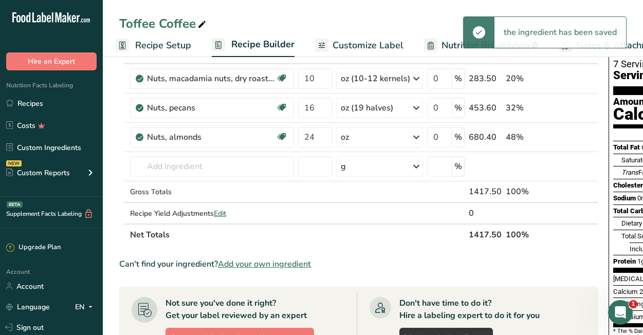
scroll to position [70, 0]
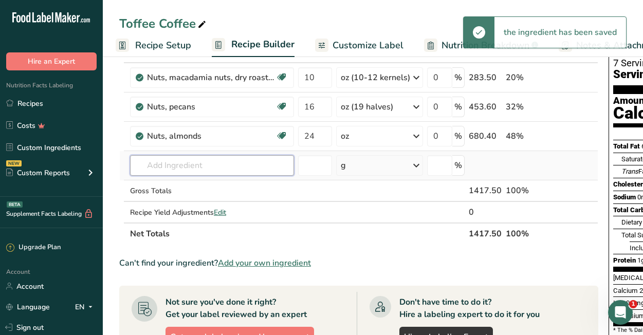
click at [201, 168] on input "text" at bounding box center [212, 165] width 164 height 21
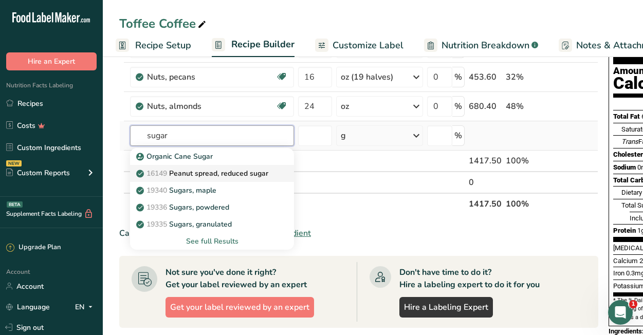
scroll to position [103, 0]
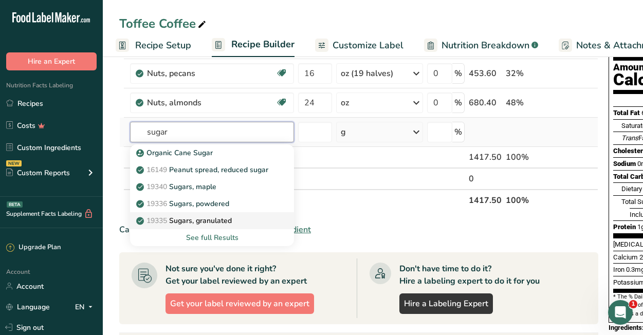
type input "sugar"
click at [223, 221] on p "19335 [GEOGRAPHIC_DATA], granulated" at bounding box center [185, 220] width 94 height 11
type input "Sugars, granulated"
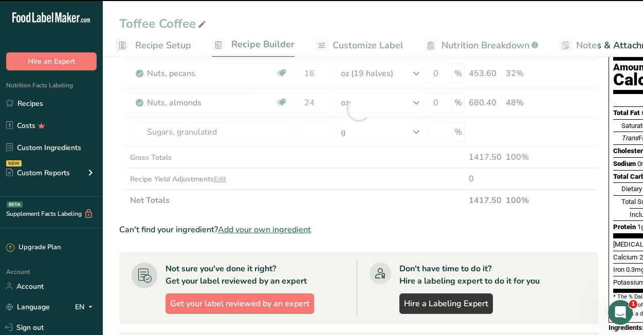
type input "0"
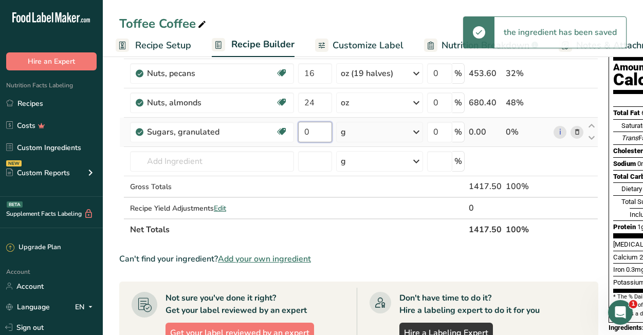
click at [315, 135] on input "0" at bounding box center [315, 132] width 34 height 21
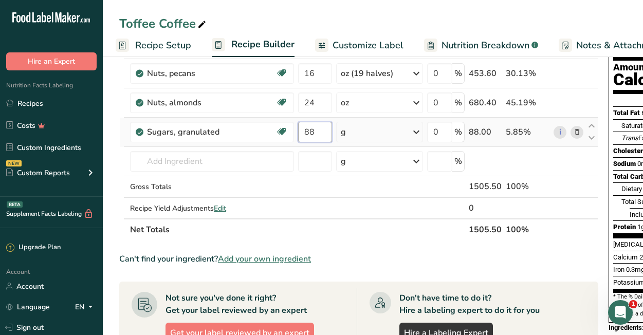
type input "88"
click at [396, 137] on div "Ingredient * Amount * Unit * Waste * .a-a{fill:#347362;}.b-a{fill:#fff;} Grams …" at bounding box center [358, 124] width 479 height 233
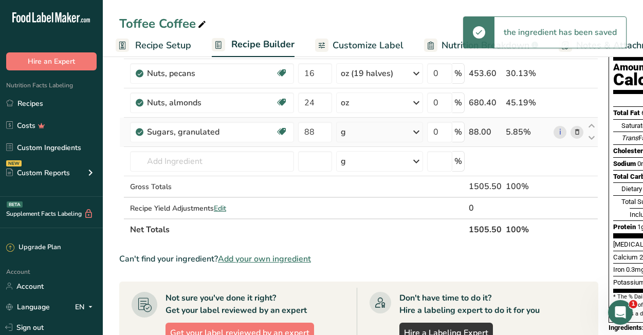
click at [417, 129] on icon at bounding box center [416, 132] width 12 height 19
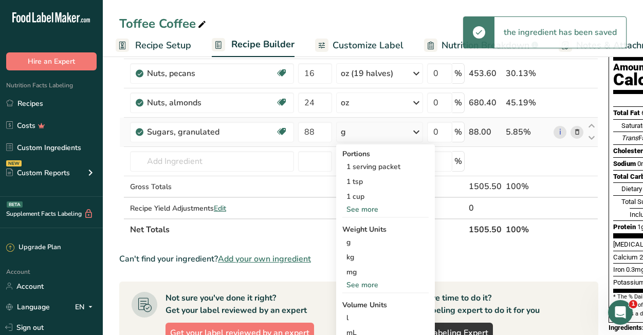
click at [385, 204] on div "See more" at bounding box center [385, 209] width 86 height 11
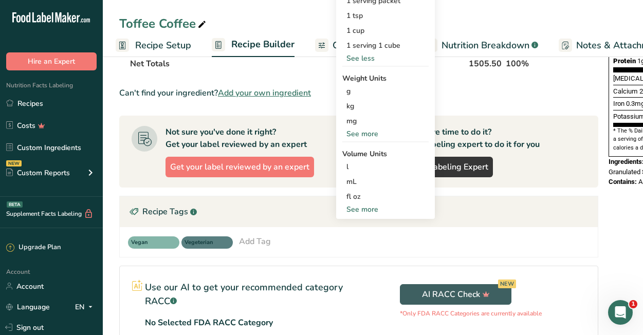
scroll to position [269, 0]
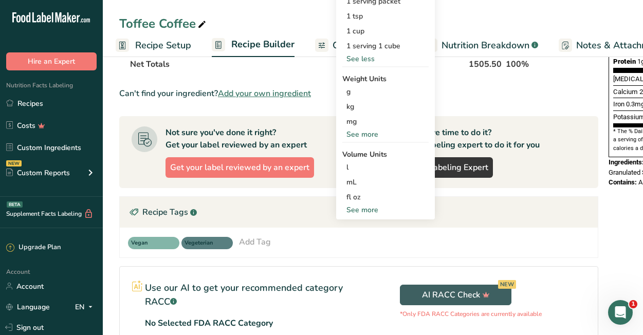
click at [367, 208] on div "See more" at bounding box center [385, 210] width 86 height 11
select select "22"
click at [367, 215] on div "tbsp" at bounding box center [386, 212] width 78 height 11
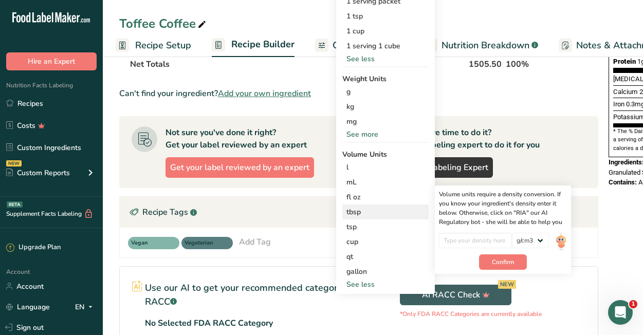
click at [367, 213] on div "tbsp" at bounding box center [386, 212] width 78 height 11
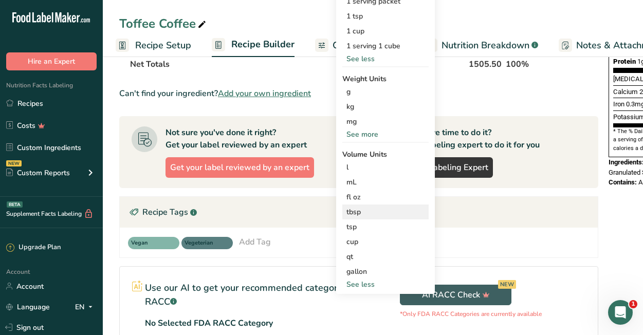
click at [359, 213] on div "tbsp" at bounding box center [386, 212] width 78 height 11
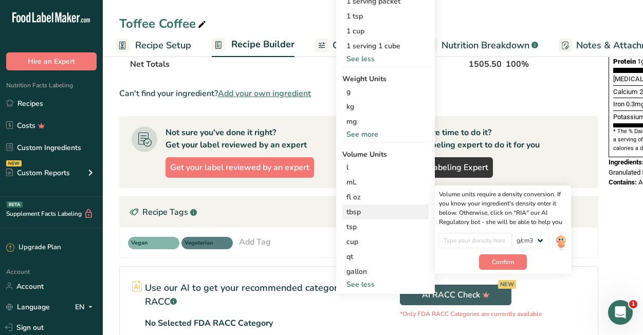
click at [372, 212] on div "tbsp" at bounding box center [386, 212] width 78 height 11
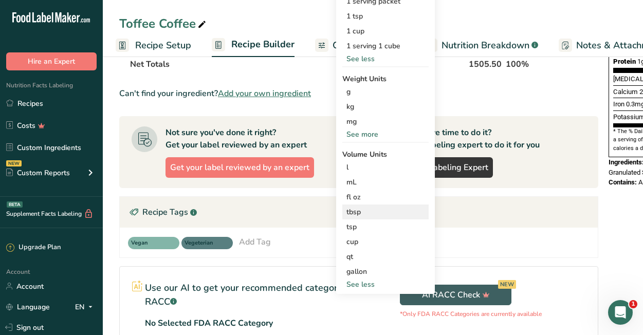
click at [372, 212] on div "tbsp" at bounding box center [386, 212] width 78 height 11
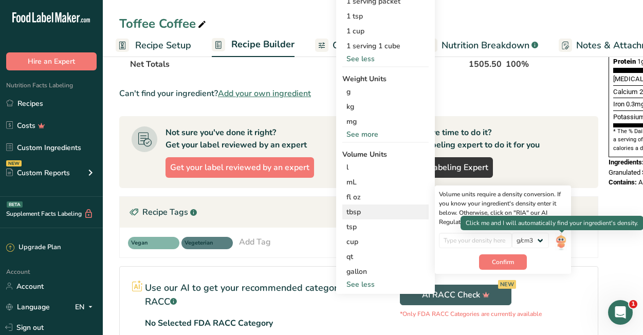
click at [563, 238] on img at bounding box center [560, 242] width 11 height 18
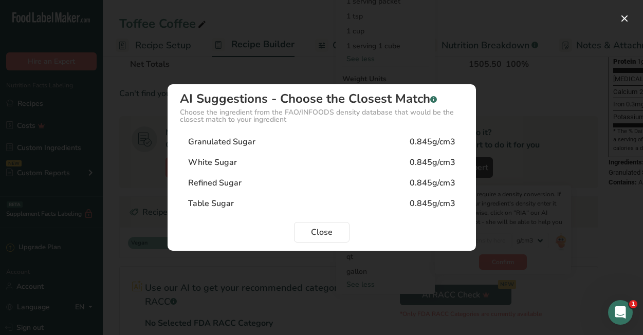
click at [237, 143] on div "Granulated Sugar" at bounding box center [221, 142] width 67 height 12
type input "0.845"
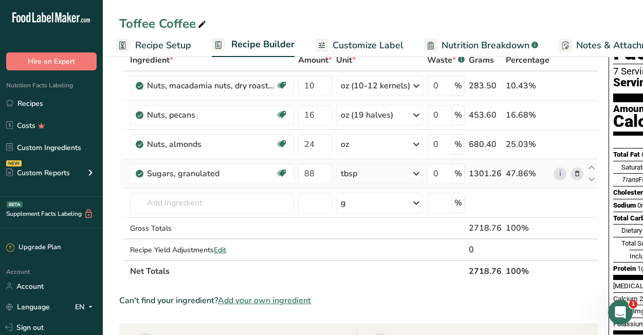
scroll to position [62, 0]
click at [189, 205] on input "text" at bounding box center [212, 202] width 164 height 21
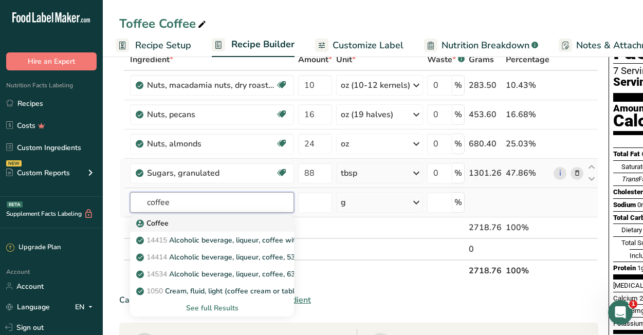
type input "coffee"
click at [145, 223] on p "Coffee" at bounding box center [153, 223] width 30 height 11
type input "Coffee"
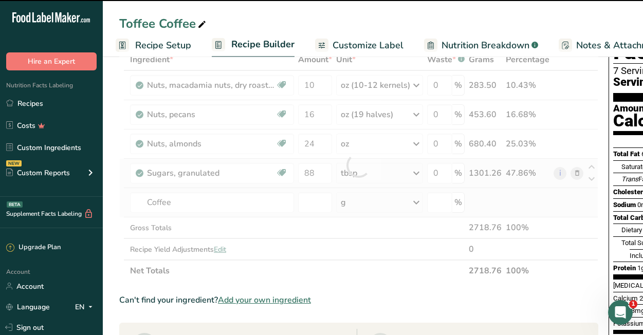
type input "0"
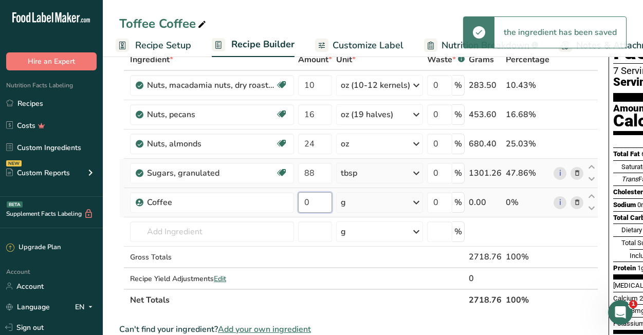
click at [315, 200] on input "0" at bounding box center [315, 202] width 34 height 21
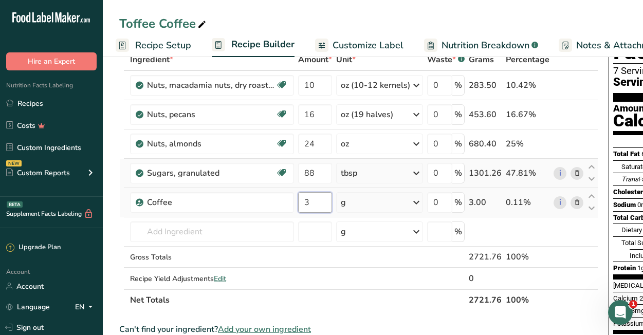
type input "3"
click at [363, 205] on div "Ingredient * Amount * Unit * Waste * .a-a{fill:#347362;}.b-a{fill:#fff;} Grams …" at bounding box center [358, 180] width 479 height 262
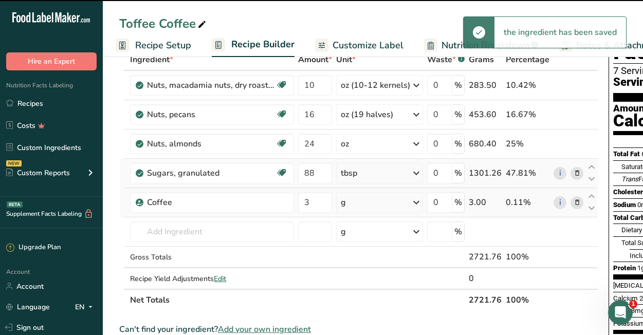
click at [416, 202] on icon at bounding box center [416, 202] width 12 height 19
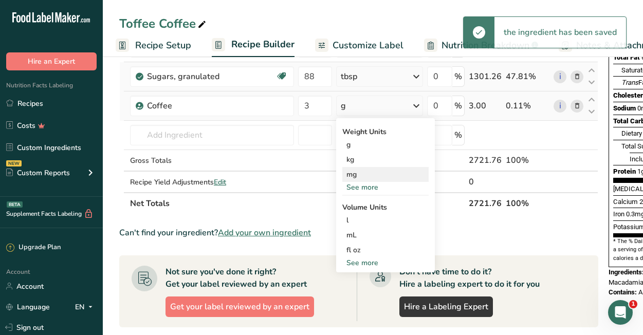
scroll to position [163, 0]
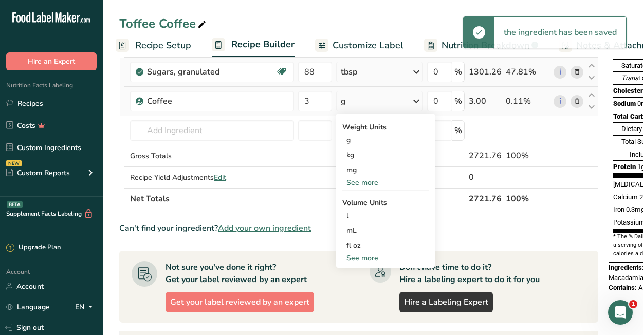
click at [382, 257] on div "See more" at bounding box center [385, 258] width 86 height 11
select select "22"
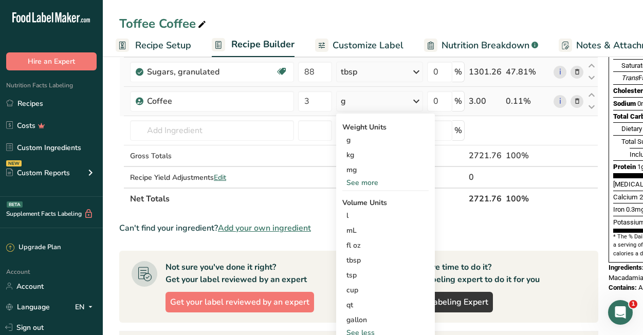
click at [382, 257] on div "tbsp" at bounding box center [386, 260] width 78 height 11
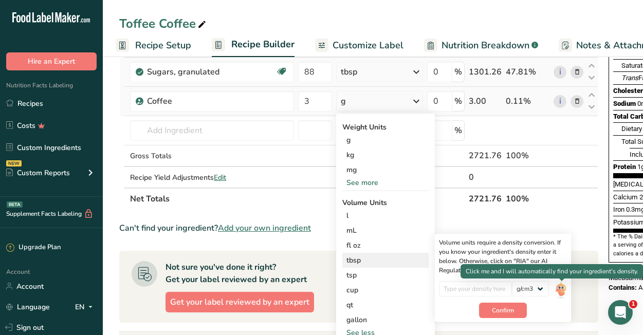
click at [563, 286] on img at bounding box center [560, 290] width 11 height 18
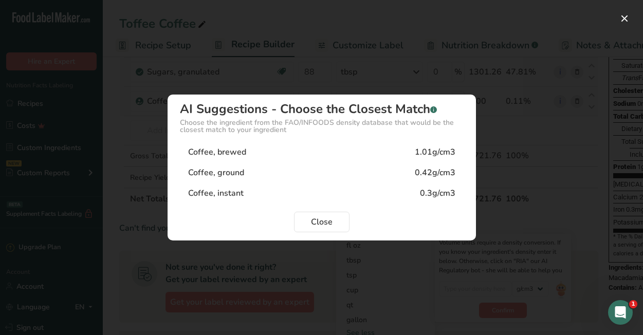
click at [258, 168] on div "Coffee, ground 0.42g/cm3" at bounding box center [322, 172] width 284 height 21
type input "0.42"
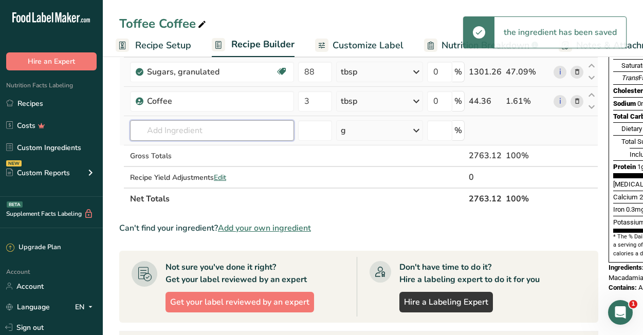
click at [199, 128] on input "text" at bounding box center [212, 130] width 164 height 21
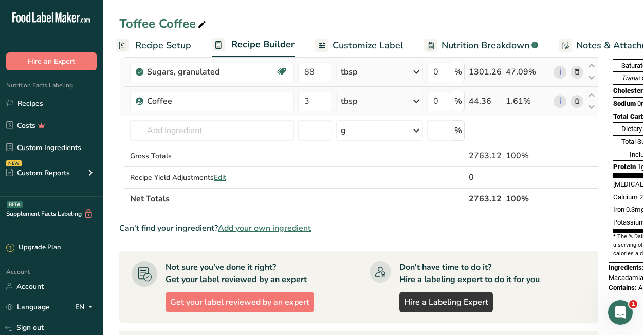
click at [370, 214] on section "Ingredient * Amount * Unit * Waste * .a-a{fill:#347362;}.b-a{fill:#fff;} Grams …" at bounding box center [358, 258] width 479 height 621
click at [244, 130] on input "text" at bounding box center [212, 130] width 164 height 21
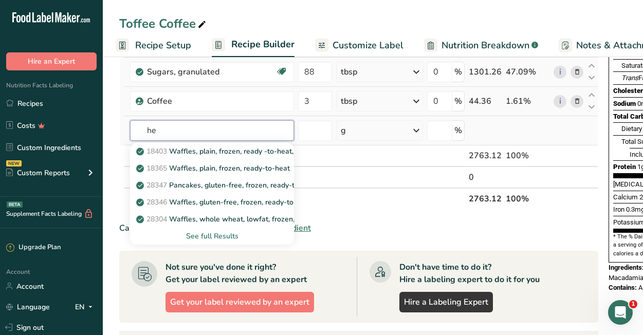
type input "h"
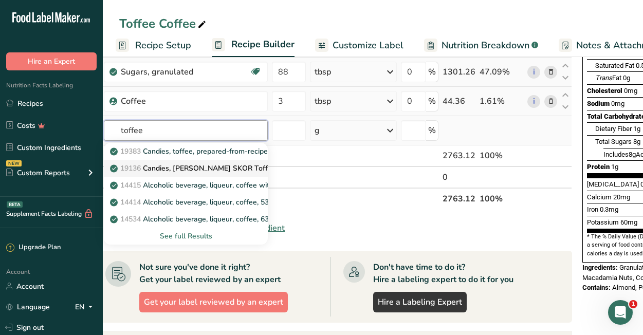
scroll to position [0, 14]
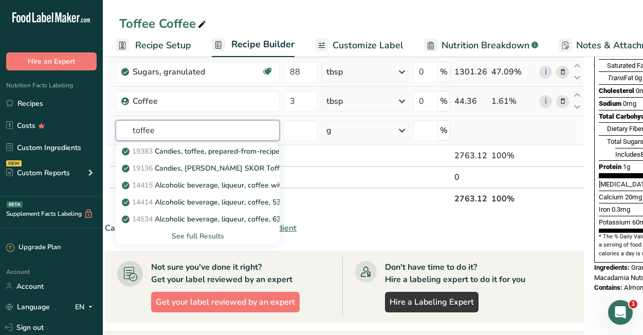
type input "toffee"
click at [211, 237] on div "See full Results" at bounding box center [198, 236] width 148 height 11
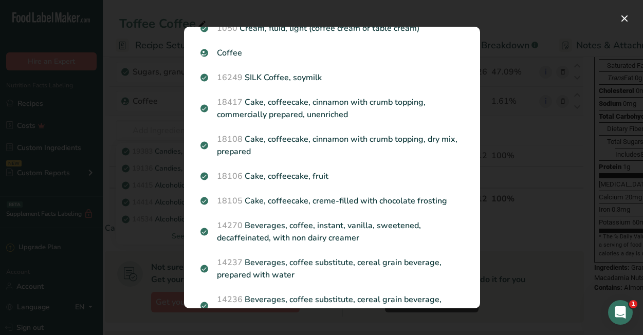
scroll to position [0, 0]
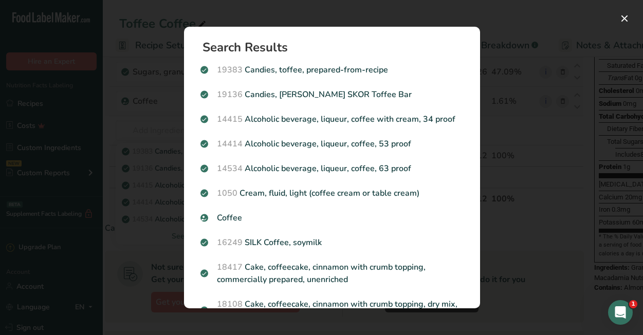
click at [141, 30] on div "Search results modal" at bounding box center [321, 167] width 643 height 335
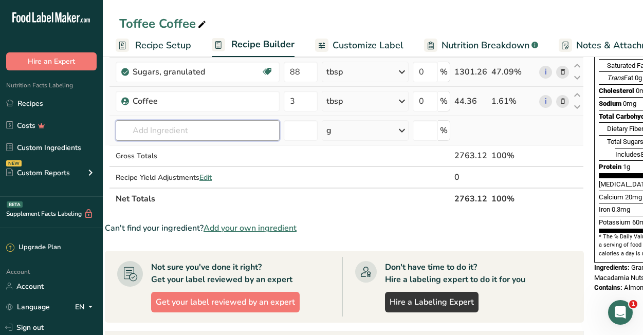
click at [176, 137] on input "text" at bounding box center [198, 130] width 164 height 21
type input "heath bits [PERSON_NAME]"
click at [153, 168] on div "Add your own ingredient" at bounding box center [198, 168] width 148 height 11
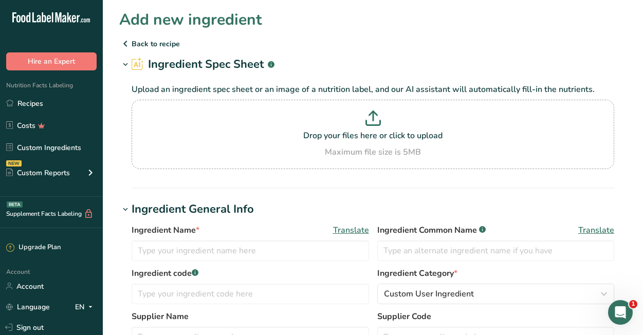
click at [534, 46] on p "Back to recipe" at bounding box center [372, 44] width 507 height 12
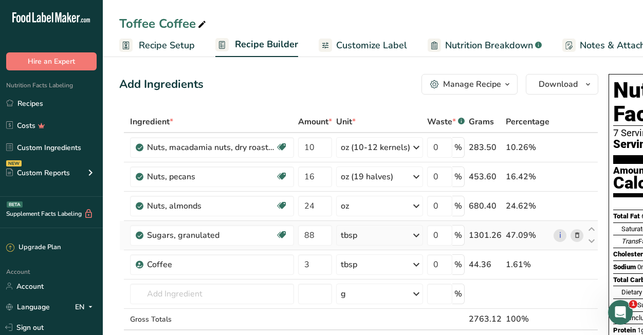
scroll to position [0, 124]
click at [31, 104] on link "Recipes" at bounding box center [51, 104] width 103 height 20
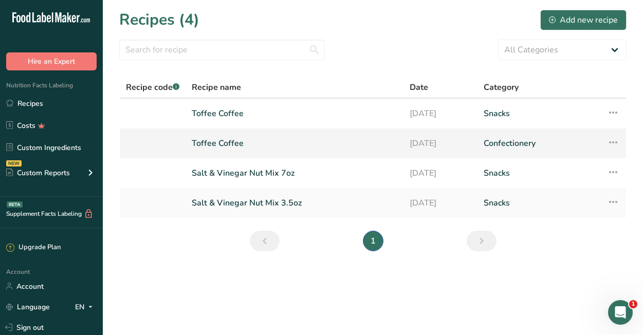
click at [614, 145] on icon at bounding box center [613, 142] width 12 height 19
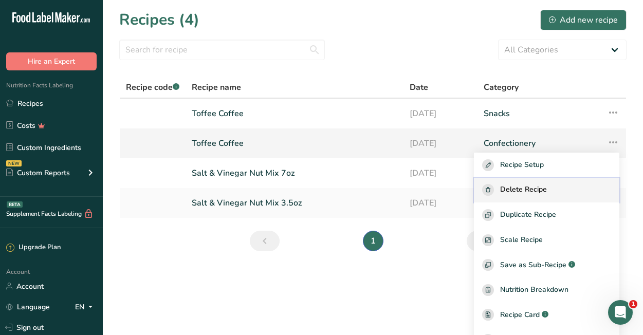
click at [547, 185] on span "Delete Recipe" at bounding box center [523, 190] width 47 height 12
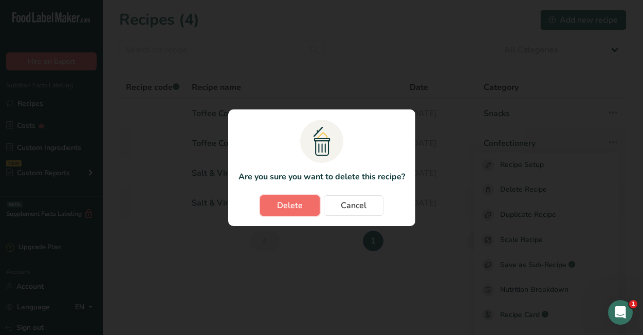
click at [304, 205] on button "Delete" at bounding box center [290, 205] width 60 height 21
